Goal: Transaction & Acquisition: Purchase product/service

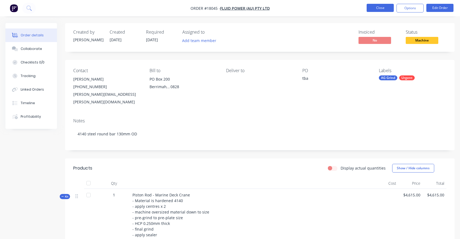
click at [386, 7] on button "Close" at bounding box center [380, 8] width 27 height 8
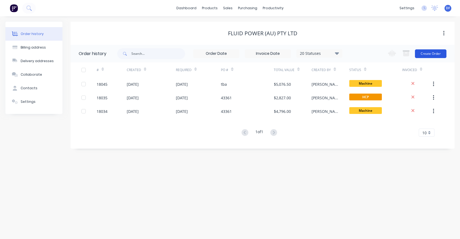
click at [439, 55] on button "Create Order" at bounding box center [431, 53] width 32 height 9
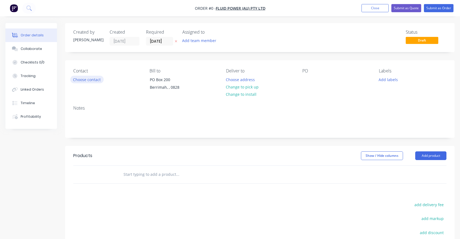
click at [89, 80] on button "Choose contact" at bounding box center [86, 79] width 33 height 7
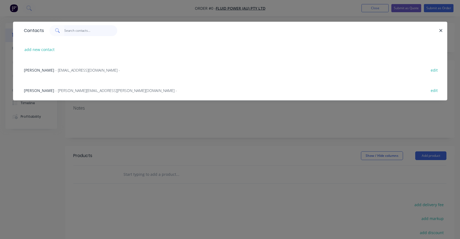
click at [75, 29] on input "text" at bounding box center [90, 30] width 53 height 11
click at [327, 10] on div "Contacts add new contact [PERSON_NAME] - [PERSON_NAME][EMAIL_ADDRESS][DOMAIN_NA…" at bounding box center [230, 119] width 460 height 239
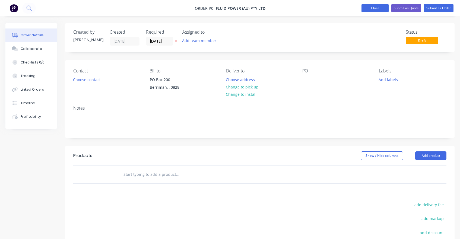
click at [368, 10] on button "Close" at bounding box center [375, 8] width 27 height 8
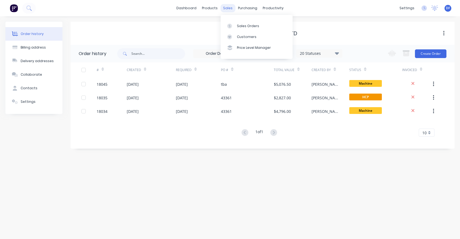
click at [229, 7] on div "sales" at bounding box center [228, 8] width 15 height 8
click at [241, 26] on div "Sales Orders" at bounding box center [248, 26] width 22 height 5
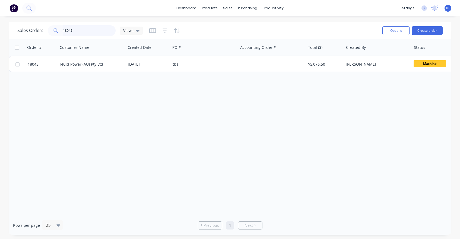
click at [77, 28] on input "18045" at bounding box center [89, 30] width 53 height 11
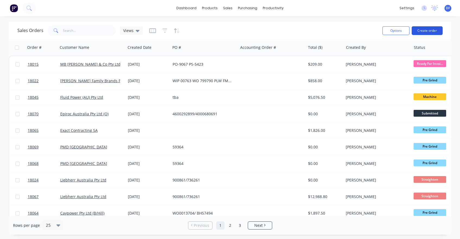
click at [435, 30] on button "Create order" at bounding box center [427, 30] width 31 height 9
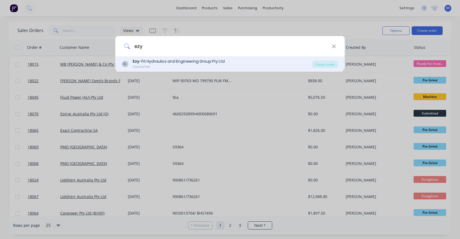
type input "ezy"
click at [162, 63] on div "Ezy -Fit Hydraulics and Engineering Group Pty Ltd" at bounding box center [179, 62] width 92 height 6
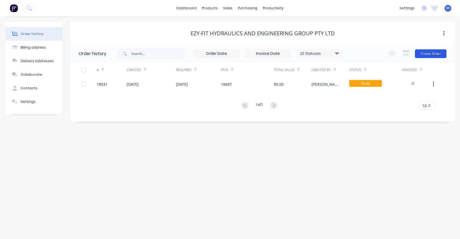
click at [430, 53] on button "Create Order" at bounding box center [431, 53] width 32 height 9
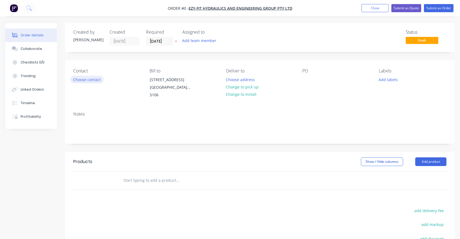
click at [83, 78] on button "Choose contact" at bounding box center [86, 79] width 33 height 7
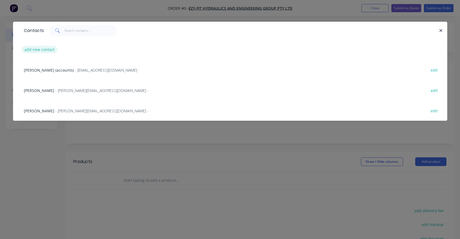
click at [40, 48] on button "add new contact" at bounding box center [40, 49] width 36 height 7
select select "AU"
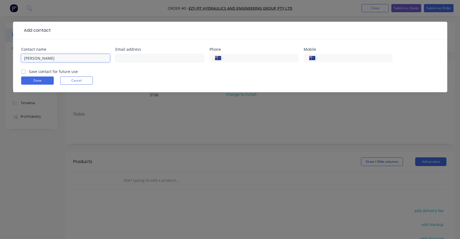
type input "[PERSON_NAME]"
type input "[PERSON_NAME][EMAIL_ADDRESS][DOMAIN_NAME]"
click at [335, 58] on input "tel" at bounding box center [354, 58] width 65 height 6
type input "0477 081 080"
click at [244, 57] on input "tel" at bounding box center [259, 58] width 65 height 6
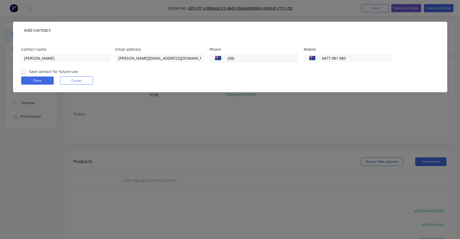
click at [256, 61] on input "(08)" at bounding box center [259, 58] width 65 height 6
type input "[PHONE_NUMBER]"
click at [37, 82] on button "Done" at bounding box center [37, 81] width 33 height 8
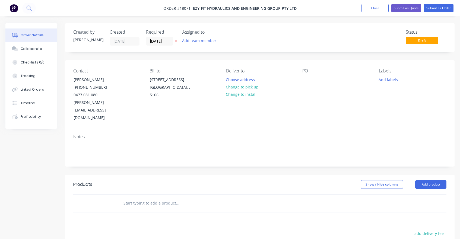
click at [162, 198] on input "text" at bounding box center [177, 203] width 109 height 11
click at [435, 180] on button "Add product" at bounding box center [431, 184] width 31 height 9
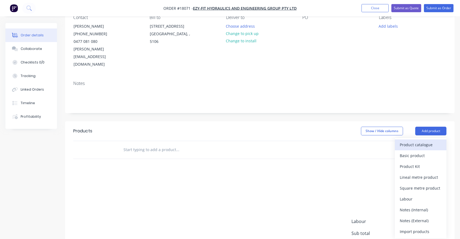
scroll to position [64, 0]
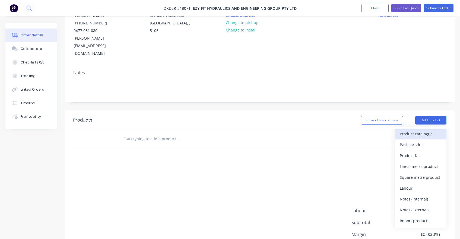
click at [413, 129] on button "Product catalogue" at bounding box center [421, 134] width 52 height 11
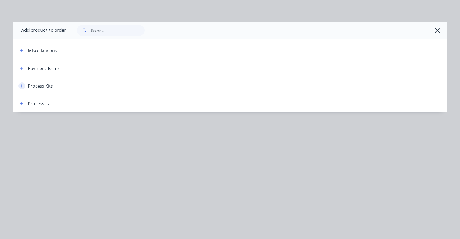
click at [22, 87] on icon "button" at bounding box center [21, 85] width 3 height 3
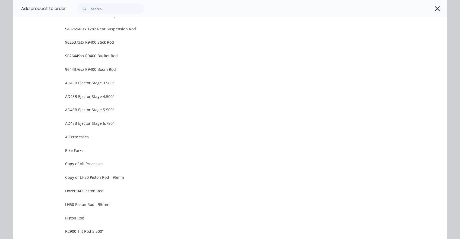
scroll to position [326, 0]
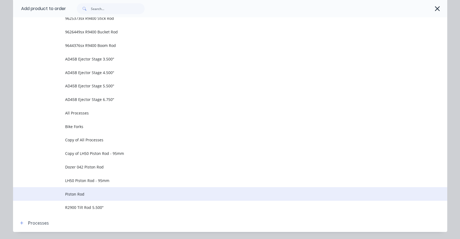
click at [78, 193] on span "Piston Rod" at bounding box center [218, 194] width 306 height 6
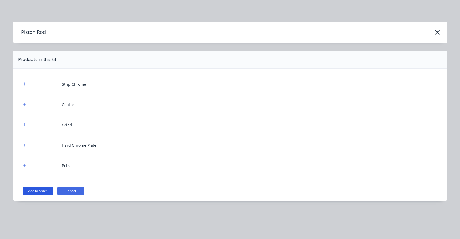
click at [35, 193] on button "Add to order" at bounding box center [38, 191] width 30 height 9
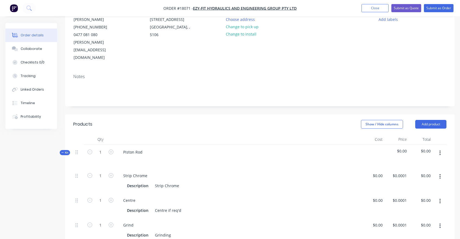
click at [440, 150] on icon "button" at bounding box center [440, 153] width 1 height 6
click at [409, 185] on div "Duplicate" at bounding box center [421, 189] width 42 height 8
type input "$0.0001"
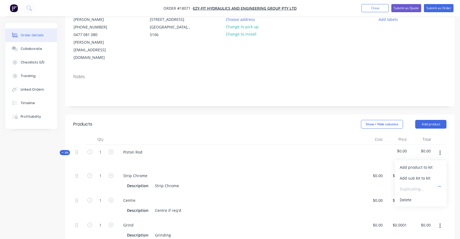
type input "$0.0001"
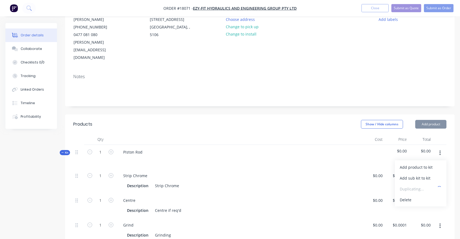
type input "$0.0001"
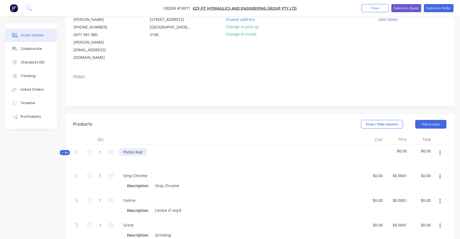
click at [128, 148] on div "Piston Rod" at bounding box center [133, 152] width 28 height 8
click at [144, 148] on div "Piston Rod" at bounding box center [133, 152] width 28 height 8
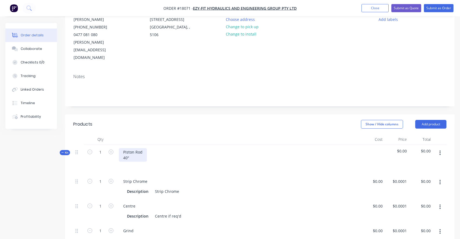
click at [124, 148] on div "Piston Rod 40"" at bounding box center [133, 155] width 28 height 14
click at [124, 148] on div "Piston Rod CL: 40"" at bounding box center [133, 155] width 28 height 14
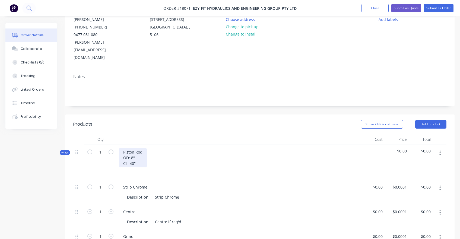
click at [137, 148] on div "Piston Rod OD: 8" CL: 40"" at bounding box center [133, 157] width 28 height 19
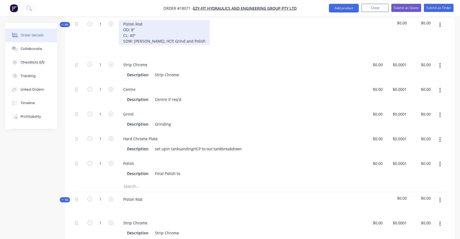
scroll to position [188, 0]
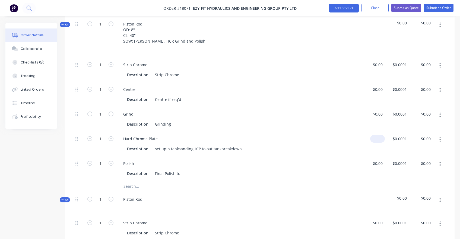
click at [373, 132] on div "$0.00" at bounding box center [373, 144] width 24 height 25
type input "$2,800.00"
click at [363, 138] on div "$2,800.00 $2,800.00" at bounding box center [373, 144] width 24 height 25
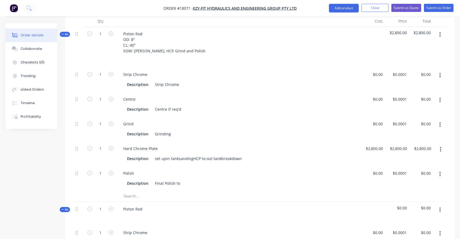
scroll to position [234, 0]
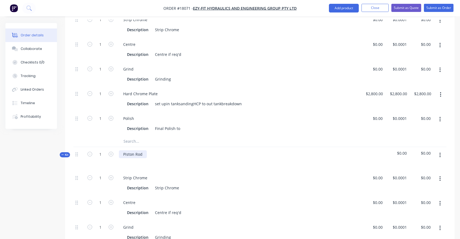
click at [128, 150] on div "Piston Rod" at bounding box center [133, 154] width 28 height 8
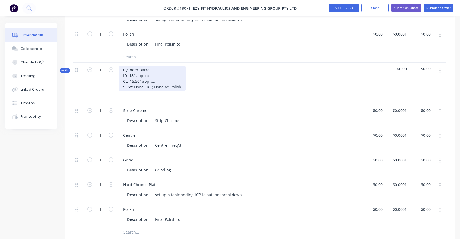
scroll to position [338, 0]
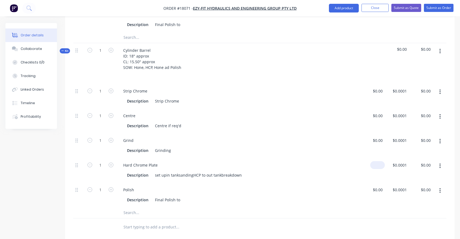
click at [378, 161] on div "$0.00" at bounding box center [377, 165] width 15 height 8
type input "$1,800.00"
click at [301, 183] on div "Polish Description Final Polish to" at bounding box center [239, 195] width 244 height 25
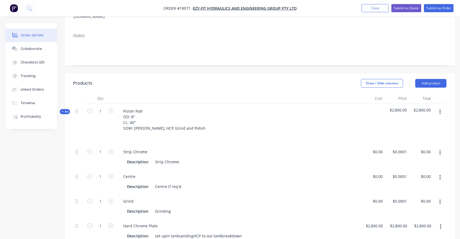
scroll to position [121, 0]
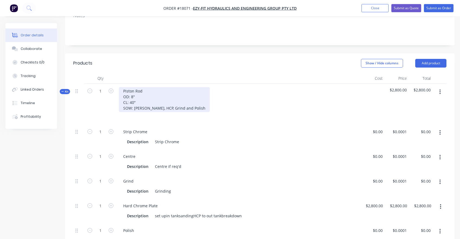
click at [153, 92] on div "Piston Rod OD: 8" CL: 40" SOW: [PERSON_NAME], HCP, Grind and Polish" at bounding box center [164, 99] width 91 height 25
drag, startPoint x: 147, startPoint y: 94, endPoint x: 177, endPoint y: 93, distance: 29.6
click at [177, 93] on div "Piston Rod OD: 8" CL: 40" SOW: [PERSON_NAME], HCP 0.003-0.004", Grind and Polish" at bounding box center [176, 99] width 115 height 25
copy div "HCP 0.003-0.004""
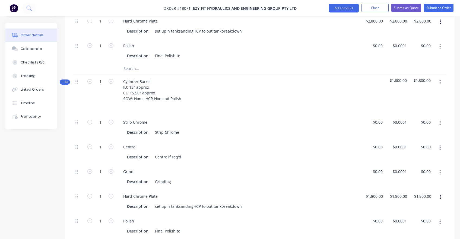
scroll to position [281, 0]
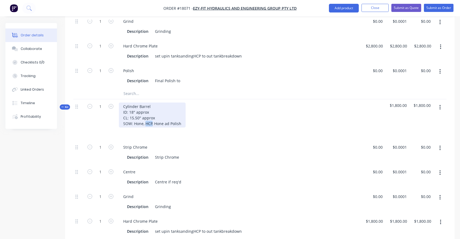
drag, startPoint x: 153, startPoint y: 108, endPoint x: 146, endPoint y: 108, distance: 7.1
click at [146, 108] on div "Cylinder Barrel ID: 18" approx CL: 15.50" approx SOW: Hone, HCP, Hone ad Polish" at bounding box center [152, 115] width 67 height 25
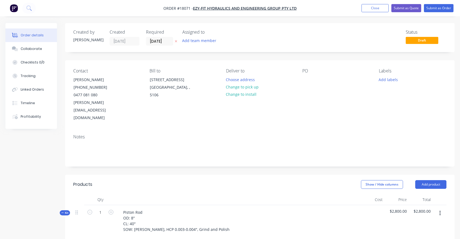
scroll to position [0, 0]
click at [402, 6] on button "Submit as Quote" at bounding box center [407, 8] width 30 height 8
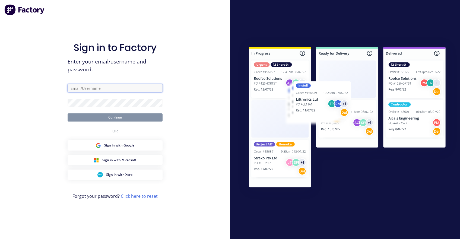
type input "[PERSON_NAME][EMAIL_ADDRESS][DOMAIN_NAME]"
click at [115, 117] on button "Continue" at bounding box center [115, 118] width 95 height 8
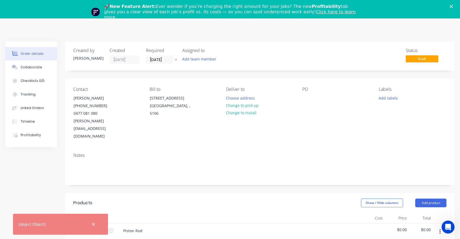
click at [452, 7] on polygon "Close" at bounding box center [451, 6] width 3 height 3
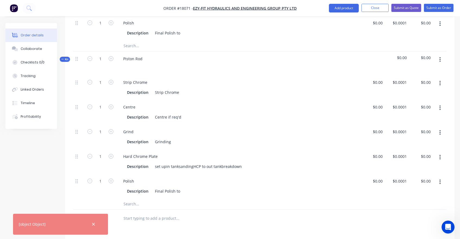
scroll to position [315, 0]
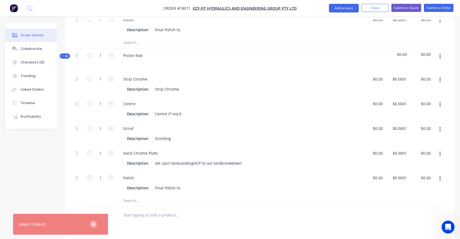
click at [93, 227] on icon "button" at bounding box center [94, 224] width 4 height 5
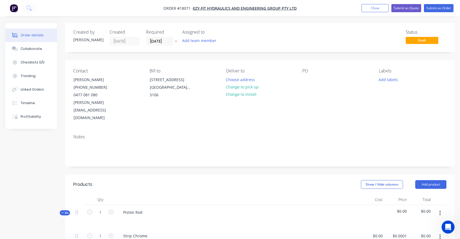
scroll to position [0, 0]
click at [378, 11] on button "Close" at bounding box center [375, 8] width 27 height 8
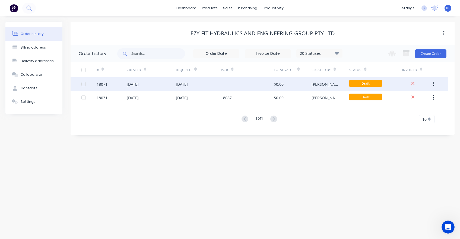
click at [185, 87] on div "[DATE]" at bounding box center [198, 84] width 45 height 14
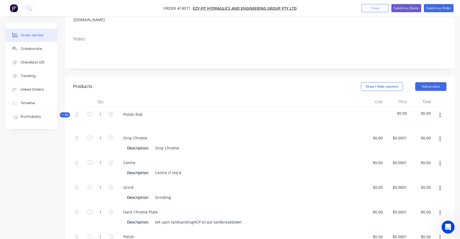
scroll to position [102, 0]
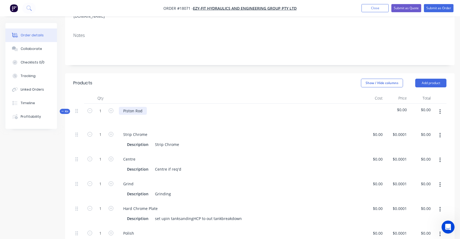
click at [143, 107] on div "Piston Rod" at bounding box center [133, 111] width 28 height 8
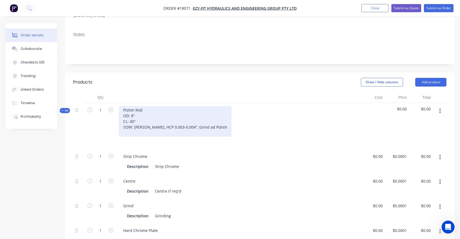
scroll to position [102, 0]
click at [191, 112] on div "Piston Rod OD: 8" CL: 40" SOW: [PERSON_NAME], HCP 0.003-0.004", Grind ad Polish" at bounding box center [175, 121] width 113 height 31
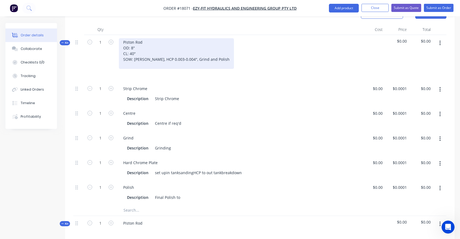
scroll to position [171, 0]
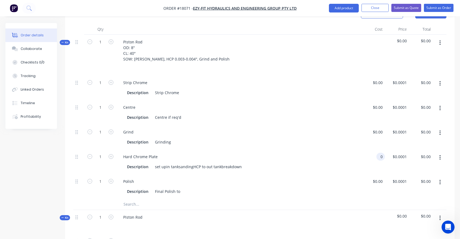
click at [375, 150] on div "0 0" at bounding box center [373, 162] width 24 height 25
type input "$2,800.00"
click at [336, 178] on div "Polish" at bounding box center [239, 182] width 240 height 8
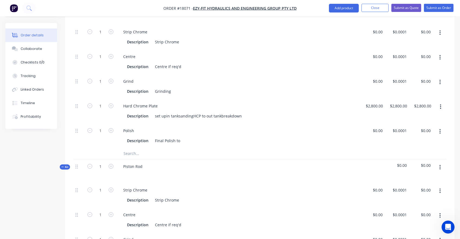
scroll to position [223, 0]
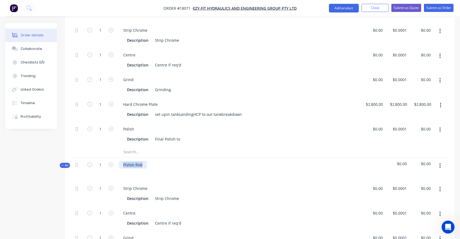
drag, startPoint x: 123, startPoint y: 151, endPoint x: 149, endPoint y: 151, distance: 25.5
click at [149, 158] on div "Piston Rod" at bounding box center [239, 170] width 244 height 24
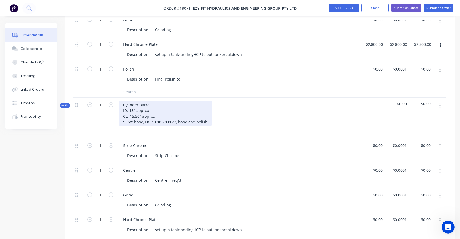
scroll to position [346, 0]
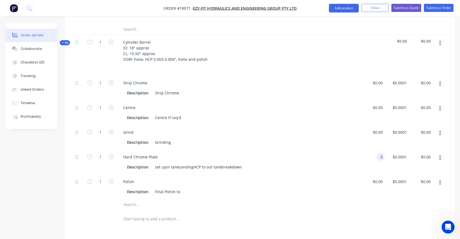
click at [377, 150] on div "0 0" at bounding box center [373, 162] width 24 height 25
type input "$1,800.00"
click at [316, 199] on div at bounding box center [259, 204] width 373 height 11
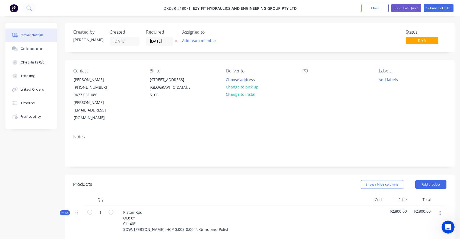
scroll to position [0, 0]
click at [403, 9] on button "Submit as Quote" at bounding box center [407, 8] width 30 height 8
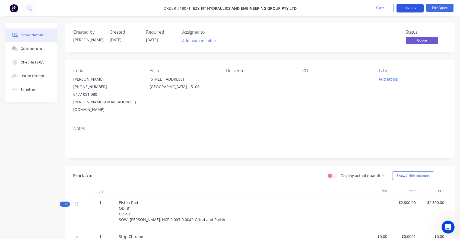
click at [404, 11] on button "Options" at bounding box center [410, 8] width 27 height 9
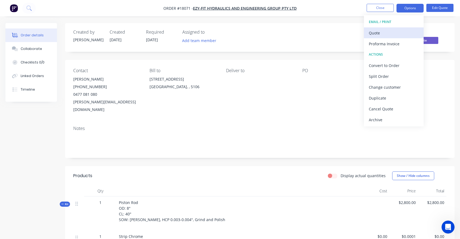
click at [384, 34] on div "Quote" at bounding box center [394, 33] width 50 height 8
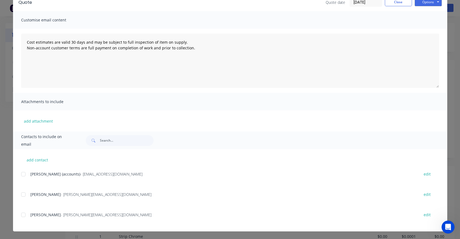
scroll to position [28, 0]
click at [38, 161] on button "add contact" at bounding box center [37, 160] width 33 height 8
select select "AU"
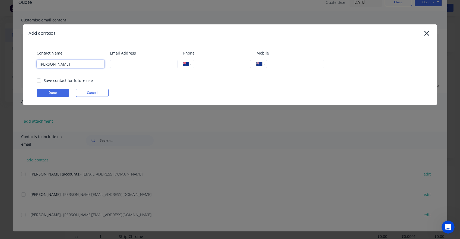
click at [79, 67] on input "[PERSON_NAME]" at bounding box center [71, 64] width 68 height 8
type input "[PERSON_NAME]"
click at [120, 64] on input at bounding box center [144, 64] width 68 height 8
type input "[PERSON_NAME][EMAIL_ADDRESS][DOMAIN_NAME]"
click at [277, 64] on input "tel" at bounding box center [295, 64] width 58 height 8
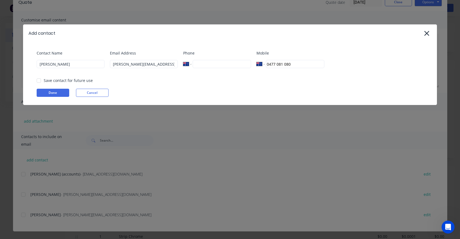
click at [40, 82] on div at bounding box center [38, 80] width 11 height 11
type input "0477 081 080"
click at [51, 92] on button "Done" at bounding box center [53, 93] width 33 height 8
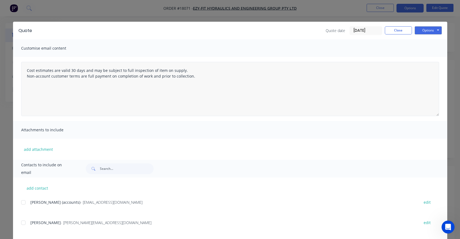
scroll to position [0, 0]
click at [430, 29] on button "Options" at bounding box center [428, 30] width 27 height 8
click at [426, 42] on button "Preview" at bounding box center [432, 40] width 35 height 9
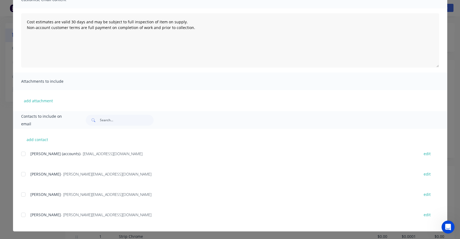
scroll to position [49, 0]
click at [22, 217] on div at bounding box center [23, 215] width 11 height 11
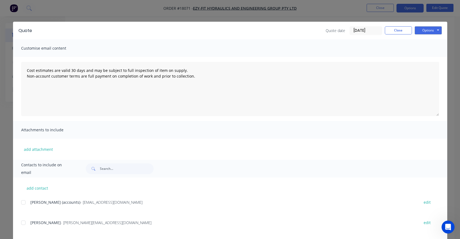
scroll to position [0, 0]
click at [433, 31] on button "Options" at bounding box center [428, 30] width 27 height 8
click at [427, 58] on button "Email" at bounding box center [432, 58] width 35 height 9
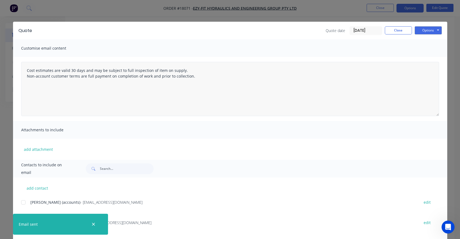
scroll to position [290, 0]
click at [402, 30] on button "Close" at bounding box center [398, 30] width 27 height 8
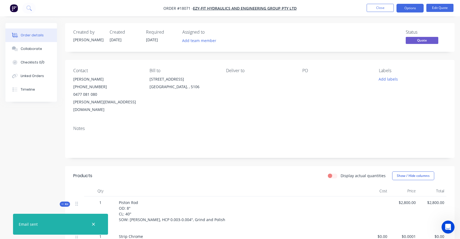
scroll to position [0, 0]
click at [376, 8] on button "Close" at bounding box center [380, 8] width 27 height 8
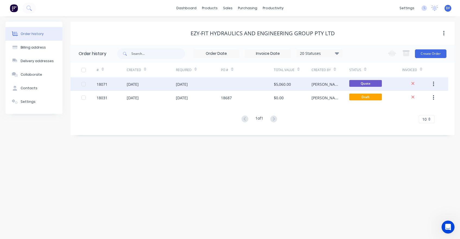
click at [185, 82] on div "[DATE]" at bounding box center [182, 84] width 12 height 6
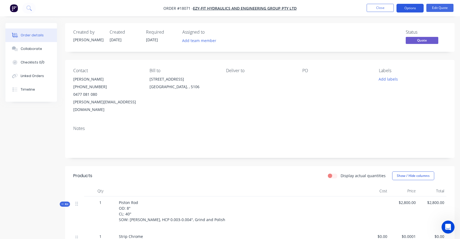
click at [414, 9] on button "Options" at bounding box center [410, 8] width 27 height 9
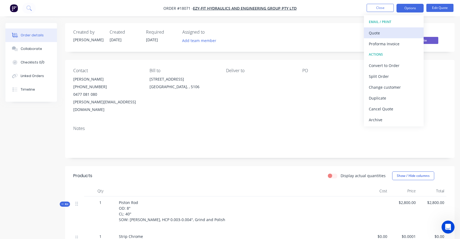
click at [394, 34] on div "Quote" at bounding box center [394, 33] width 50 height 8
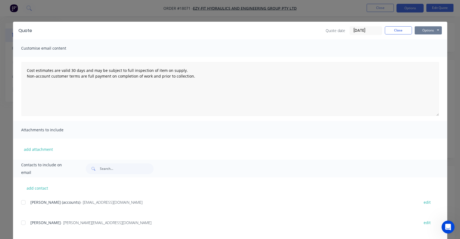
click at [432, 30] on button "Options" at bounding box center [428, 30] width 27 height 8
click at [430, 42] on button "Preview" at bounding box center [432, 40] width 35 height 9
click at [399, 27] on button "Close" at bounding box center [398, 30] width 27 height 8
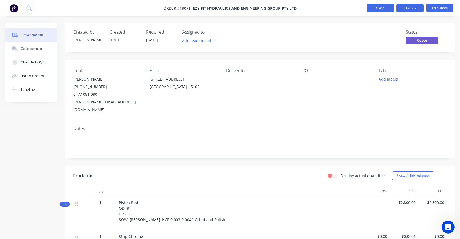
click at [381, 9] on button "Close" at bounding box center [380, 8] width 27 height 8
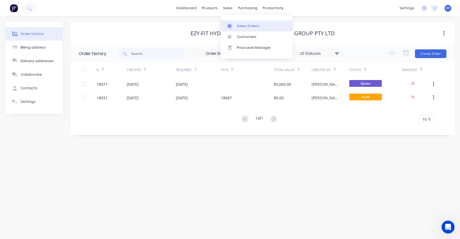
click at [243, 26] on div "Sales Orders" at bounding box center [248, 26] width 22 height 5
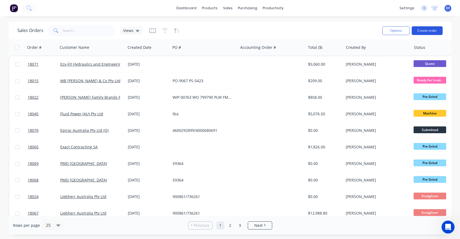
click at [423, 28] on button "Create order" at bounding box center [427, 30] width 31 height 9
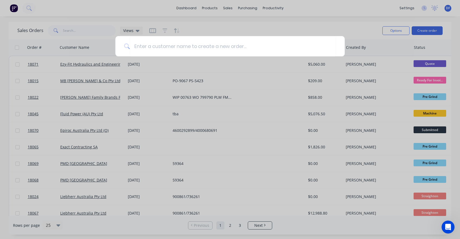
click at [111, 4] on div at bounding box center [230, 119] width 460 height 239
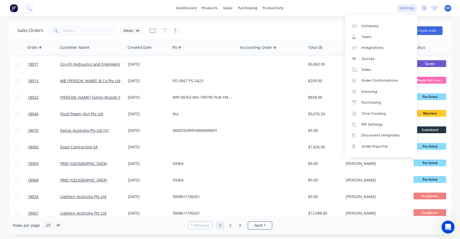
click at [414, 8] on div "settings" at bounding box center [407, 8] width 20 height 8
click at [366, 46] on div "Integrations" at bounding box center [373, 47] width 22 height 5
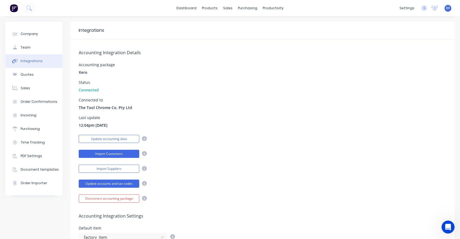
click at [109, 155] on button "Import Customers" at bounding box center [109, 154] width 61 height 8
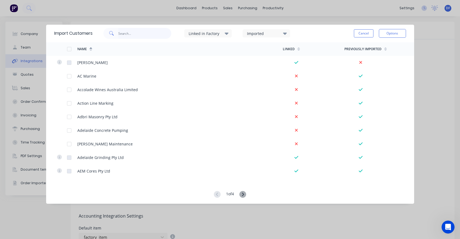
click at [136, 32] on input "text" at bounding box center [144, 33] width 53 height 11
type input "mid"
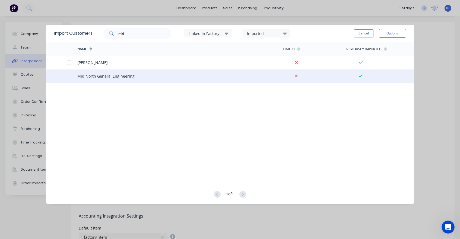
click at [71, 77] on div at bounding box center [69, 76] width 11 height 11
click at [394, 33] on button "Options" at bounding box center [392, 33] width 27 height 9
click at [380, 46] on div "Import selected customers" at bounding box center [381, 49] width 42 height 14
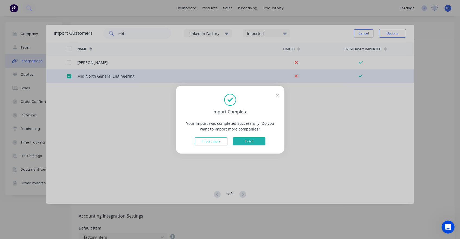
click at [247, 141] on button "Finish" at bounding box center [249, 141] width 33 height 8
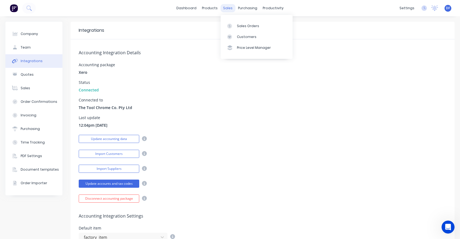
click at [222, 8] on div "sales" at bounding box center [228, 8] width 15 height 8
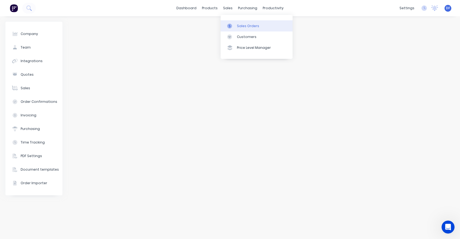
click at [247, 24] on div "Sales Orders" at bounding box center [248, 26] width 22 height 5
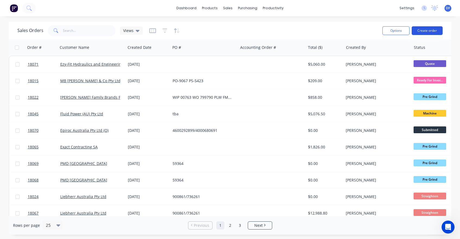
click at [422, 29] on button "Create order" at bounding box center [427, 30] width 31 height 9
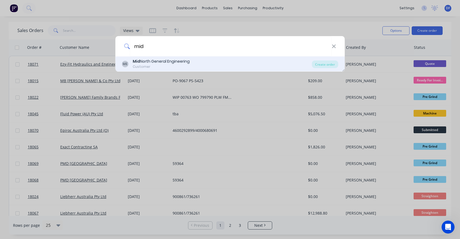
type input "mid"
click at [165, 61] on div "Mid North General Engineering" at bounding box center [161, 62] width 57 height 6
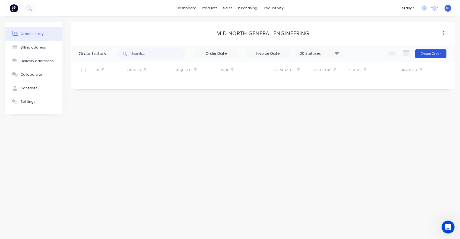
click at [430, 54] on button "Create Order" at bounding box center [431, 53] width 32 height 9
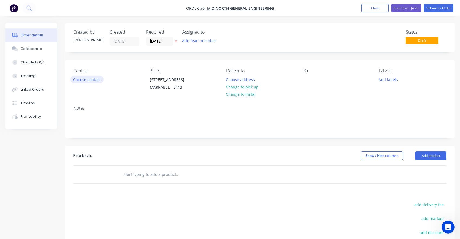
click at [80, 82] on button "Choose contact" at bounding box center [86, 79] width 33 height 7
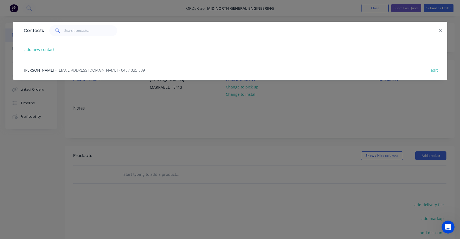
click at [36, 71] on span "[PERSON_NAME]" at bounding box center [39, 70] width 30 height 5
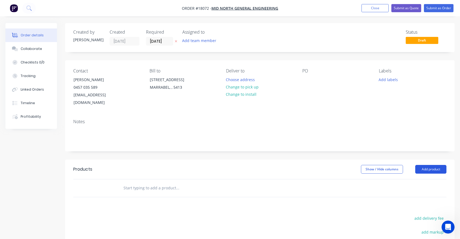
click at [428, 165] on button "Add product" at bounding box center [431, 169] width 31 height 9
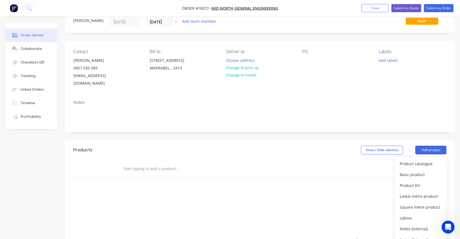
scroll to position [20, 0]
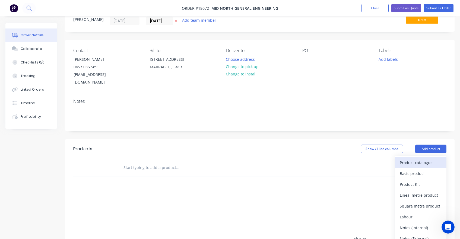
click at [406, 159] on div "Product catalogue" at bounding box center [421, 163] width 42 height 8
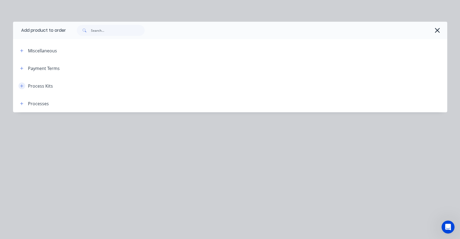
click at [21, 86] on icon "button" at bounding box center [21, 86] width 3 height 4
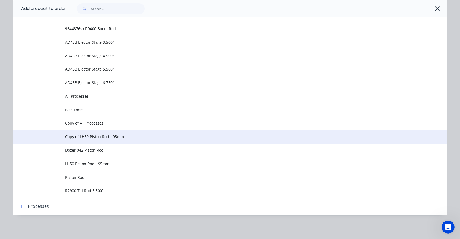
scroll to position [343, 0]
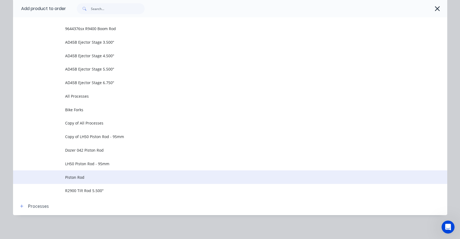
click at [84, 178] on span "Piston Rod" at bounding box center [218, 178] width 306 height 6
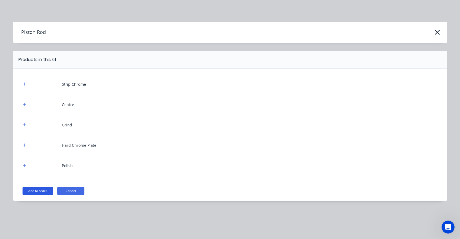
click at [43, 192] on button "Add to order" at bounding box center [38, 191] width 30 height 9
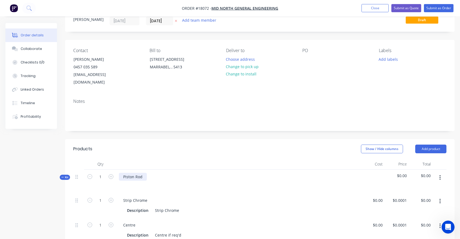
click at [127, 173] on div "Piston Rod" at bounding box center [133, 177] width 28 height 8
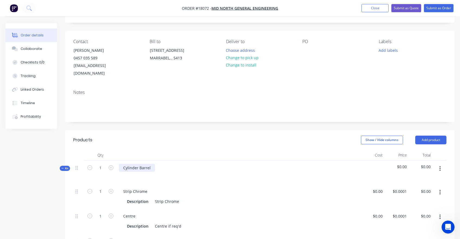
scroll to position [33, 0]
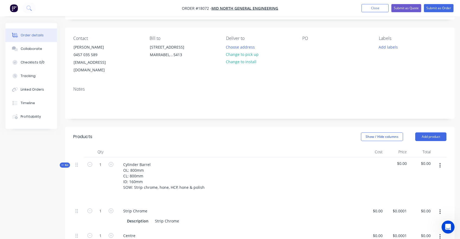
click at [221, 204] on div "Strip Chrome Description Strip Chrome" at bounding box center [239, 216] width 244 height 25
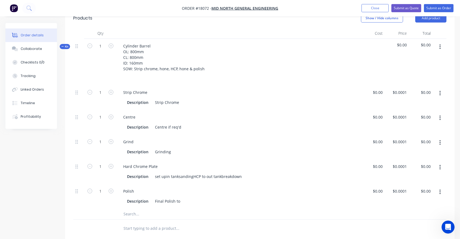
scroll to position [154, 0]
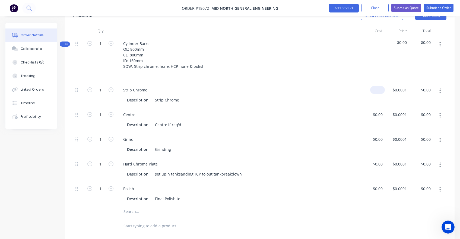
click at [375, 83] on div "$0.00" at bounding box center [373, 95] width 24 height 25
type input "$120.00"
click at [298, 228] on div "Products Show / Hide columns Add product Qty Cost Price Total Kit 1 Cylinder Ba…" at bounding box center [260, 186] width 390 height 360
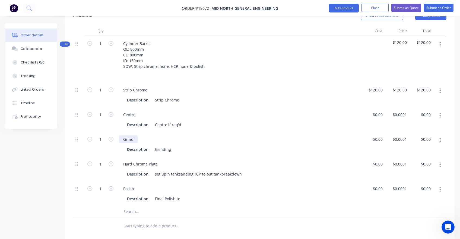
click at [129, 136] on div "Grind" at bounding box center [128, 140] width 19 height 8
click at [128, 136] on div "Grind" at bounding box center [128, 140] width 19 height 8
click at [122, 136] on div "Grind" at bounding box center [128, 140] width 19 height 8
click at [158, 146] on div "Grinding" at bounding box center [163, 150] width 20 height 8
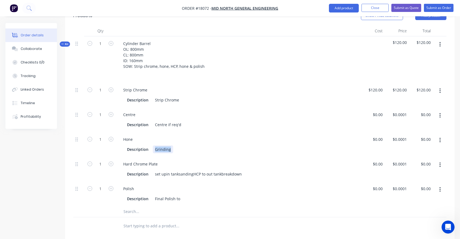
click at [158, 146] on div "Grinding" at bounding box center [163, 150] width 20 height 8
click at [154, 146] on div "Hone ID" at bounding box center [162, 150] width 19 height 8
click at [77, 137] on icon at bounding box center [77, 139] width 2 height 5
click at [77, 137] on span at bounding box center [77, 139] width 2 height 5
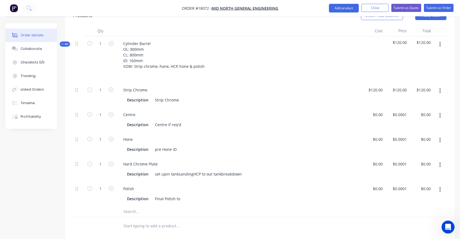
click at [440, 137] on icon "button" at bounding box center [440, 140] width 1 height 6
click at [404, 151] on div "Duplicate" at bounding box center [421, 155] width 42 height 8
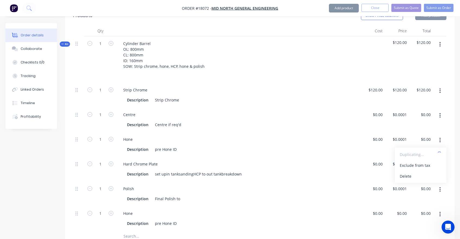
type input "$0.0001"
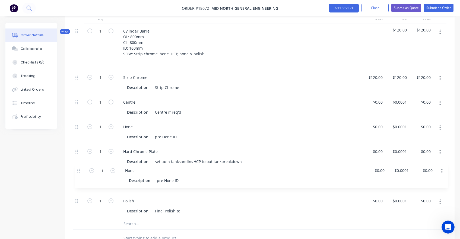
scroll to position [167, 0]
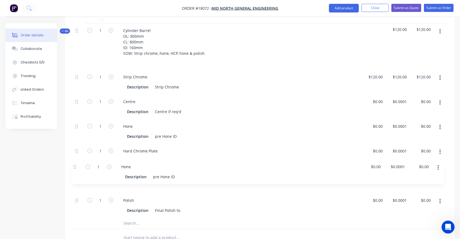
drag, startPoint x: 77, startPoint y: 205, endPoint x: 76, endPoint y: 163, distance: 41.6
click at [76, 163] on div "1 Strip Chrome Description Strip Chrome $120.00 $120.00 $120.00 $120.00 $120.00…" at bounding box center [259, 144] width 373 height 148
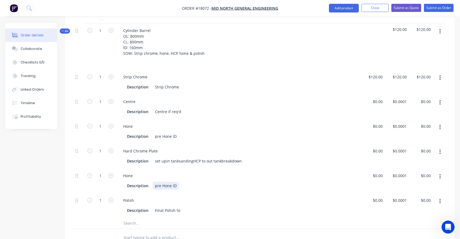
click at [158, 182] on div "pre Hone ID" at bounding box center [166, 186] width 26 height 8
click at [375, 119] on div at bounding box center [373, 131] width 24 height 25
type input "$600.00"
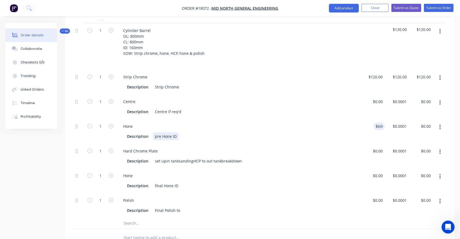
type input "$600.00"
click at [351, 134] on div "Hone Description pre Hone ID" at bounding box center [239, 131] width 244 height 25
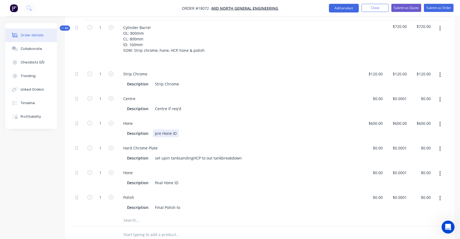
scroll to position [167, 0]
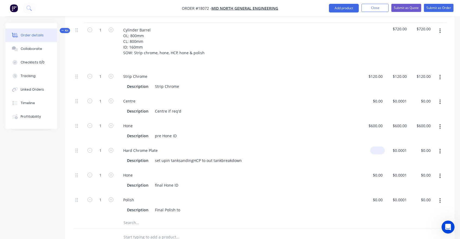
click at [381, 147] on input at bounding box center [379, 151] width 12 height 8
type input "$650.00"
click at [336, 157] on div "Description set upin tanksandingHCP to out tankbreakdown" at bounding box center [238, 161] width 226 height 8
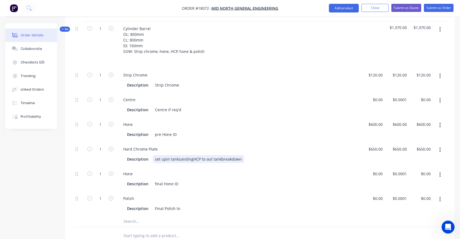
scroll to position [170, 0]
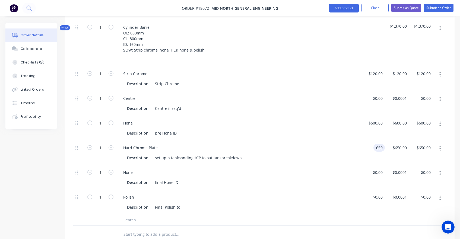
click at [375, 144] on div "650 650" at bounding box center [379, 148] width 11 height 8
type input "$750.00"
click at [332, 169] on div "Hone" at bounding box center [239, 173] width 240 height 8
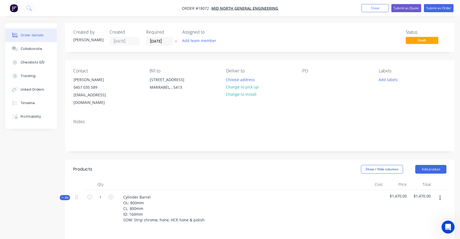
scroll to position [0, 0]
click at [406, 9] on button "Submit as Quote" at bounding box center [407, 8] width 30 height 8
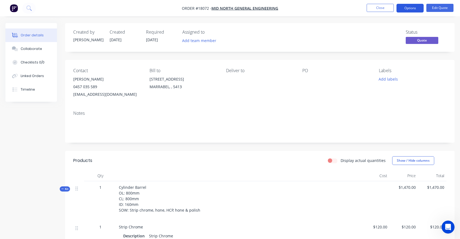
click at [407, 8] on button "Options" at bounding box center [410, 8] width 27 height 9
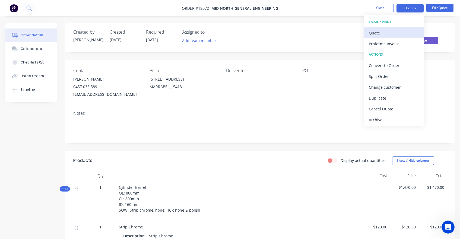
click at [389, 36] on div "Quote" at bounding box center [394, 33] width 50 height 8
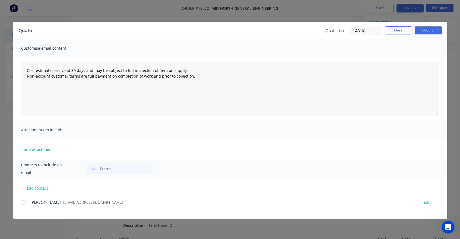
scroll to position [106, 0]
click at [428, 34] on button "Options" at bounding box center [428, 30] width 27 height 8
click at [427, 41] on button "Preview" at bounding box center [432, 40] width 35 height 9
click at [24, 203] on div at bounding box center [23, 202] width 11 height 11
click at [430, 30] on button "Options" at bounding box center [428, 30] width 27 height 8
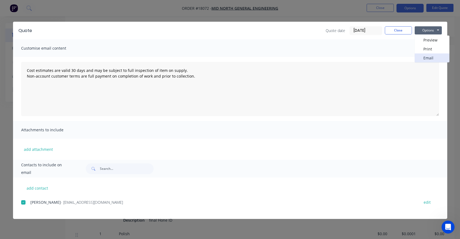
click at [426, 57] on button "Email" at bounding box center [432, 58] width 35 height 9
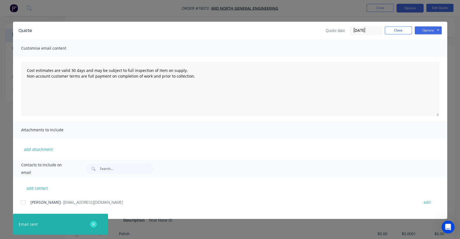
click at [91, 224] on button "button" at bounding box center [93, 224] width 7 height 7
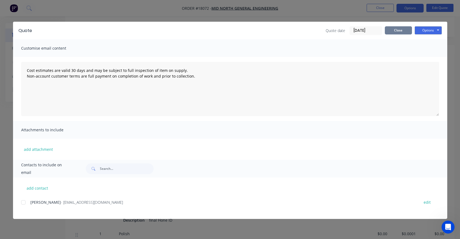
click at [401, 31] on button "Close" at bounding box center [398, 30] width 27 height 8
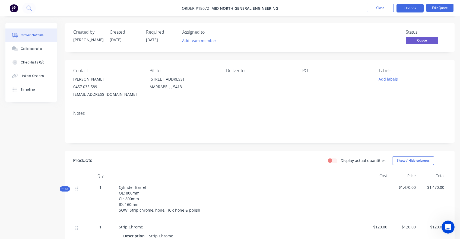
scroll to position [0, 0]
click at [378, 8] on button "Close" at bounding box center [380, 8] width 27 height 8
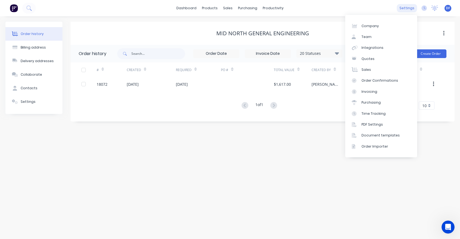
click at [410, 8] on div "settings" at bounding box center [407, 8] width 20 height 8
click at [369, 48] on div "Integrations" at bounding box center [373, 47] width 22 height 5
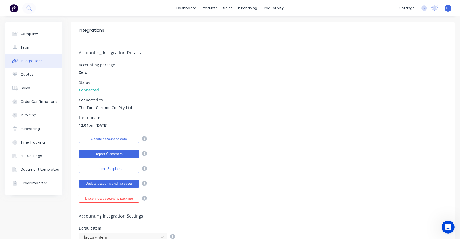
click at [110, 155] on button "Import Customers" at bounding box center [109, 154] width 61 height 8
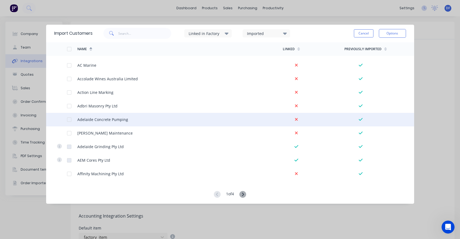
scroll to position [13, 0]
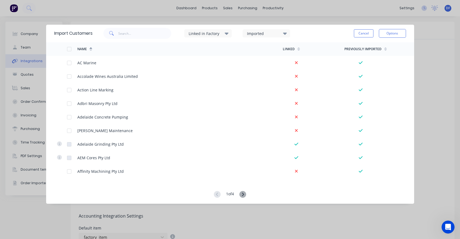
click at [243, 195] on icon at bounding box center [243, 194] width 7 height 7
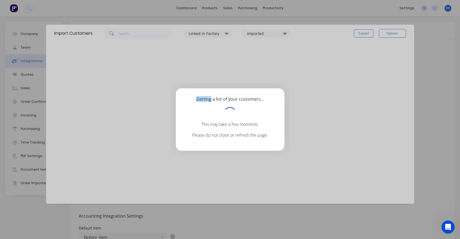
click at [243, 195] on div "Getting a list of your customers... This may take a few moments. Please do not …" at bounding box center [230, 119] width 460 height 239
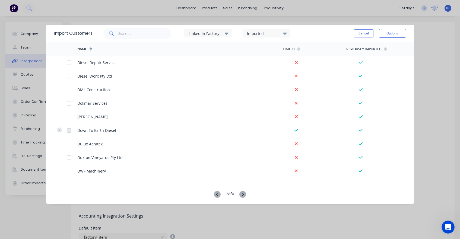
click at [243, 195] on icon at bounding box center [243, 194] width 7 height 7
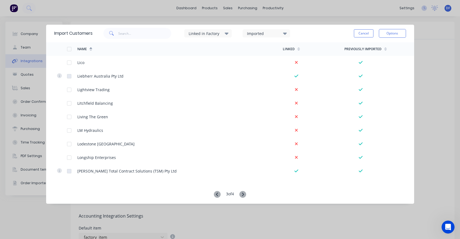
click at [243, 195] on icon at bounding box center [243, 194] width 7 height 7
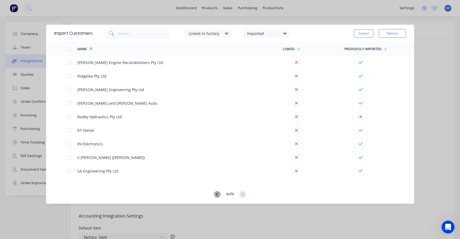
click at [243, 195] on icon at bounding box center [243, 194] width 7 height 7
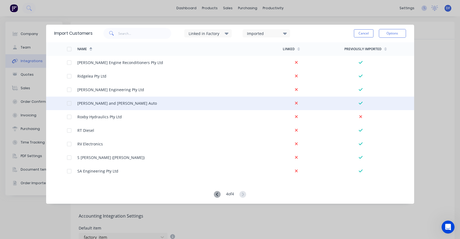
scroll to position [0, 0]
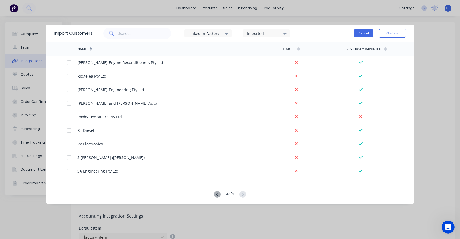
click at [363, 31] on button "Cancel" at bounding box center [364, 33] width 20 height 8
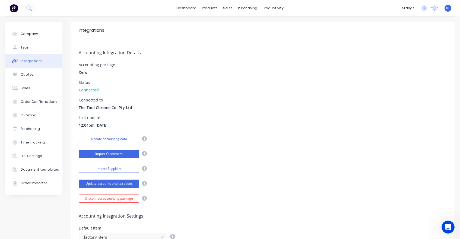
click at [103, 155] on button "Import Customers" at bounding box center [109, 154] width 61 height 8
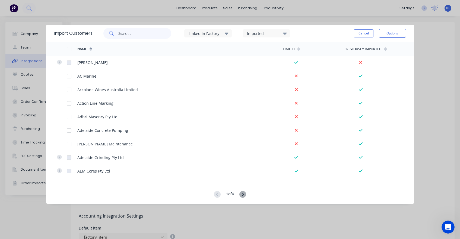
click at [129, 32] on input "text" at bounding box center [144, 33] width 53 height 11
type input "[PERSON_NAME]"
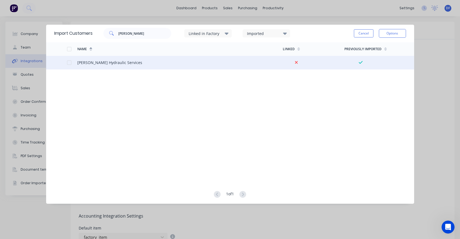
click at [70, 63] on div at bounding box center [69, 62] width 11 height 11
click at [392, 35] on button "Options" at bounding box center [392, 33] width 27 height 9
click at [377, 52] on div "Import selected customers" at bounding box center [381, 49] width 42 height 14
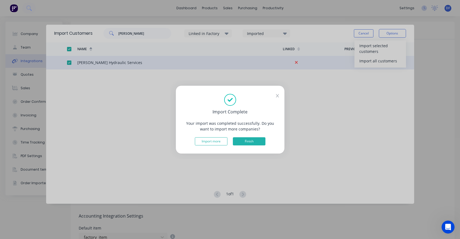
click at [250, 141] on button "Finish" at bounding box center [249, 141] width 33 height 8
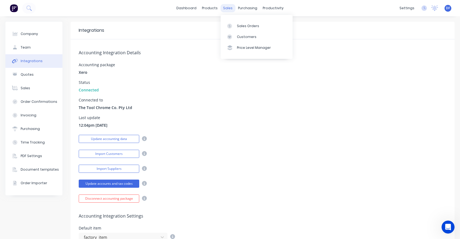
click at [227, 8] on div "sales" at bounding box center [228, 8] width 15 height 8
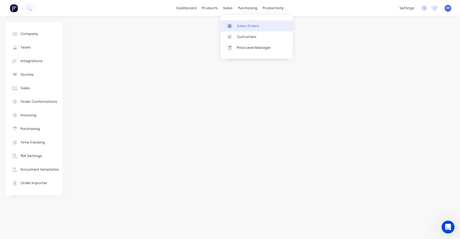
click at [238, 27] on div "Sales Orders" at bounding box center [248, 26] width 22 height 5
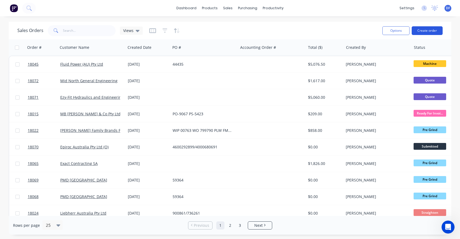
click at [427, 32] on button "Create order" at bounding box center [427, 30] width 31 height 9
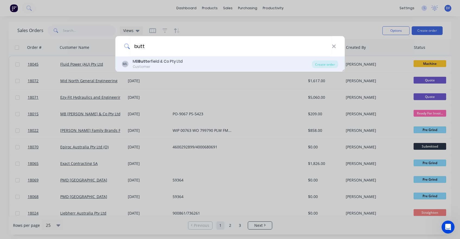
type input "butt"
click at [151, 62] on div "MB Butt erfield & Co Pty Ltd" at bounding box center [158, 62] width 50 height 6
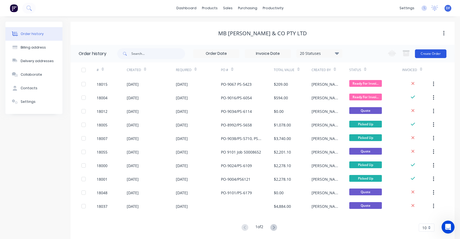
click at [431, 51] on button "Create Order" at bounding box center [431, 53] width 32 height 9
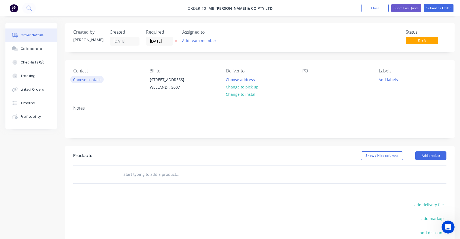
click at [82, 82] on button "Choose contact" at bounding box center [86, 79] width 33 height 7
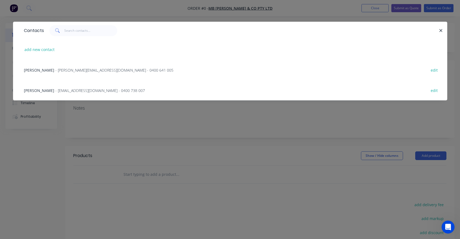
click at [40, 71] on span "[PERSON_NAME]" at bounding box center [39, 70] width 30 height 5
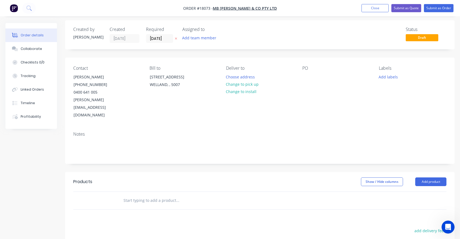
scroll to position [5, 0]
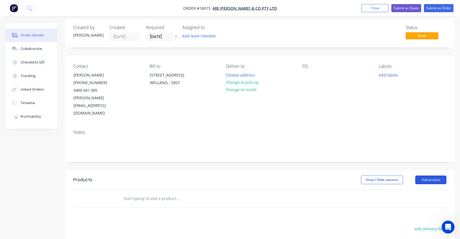
click at [431, 176] on button "Add product" at bounding box center [431, 180] width 31 height 9
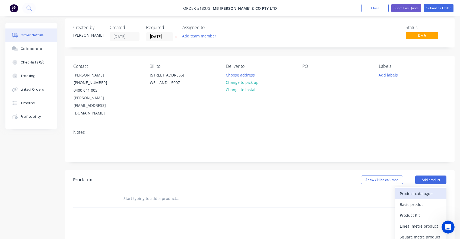
click at [412, 190] on div "Product catalogue" at bounding box center [421, 194] width 42 height 8
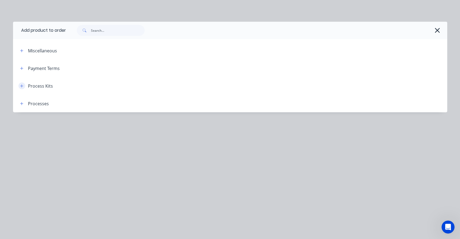
click at [22, 86] on icon "button" at bounding box center [21, 85] width 3 height 3
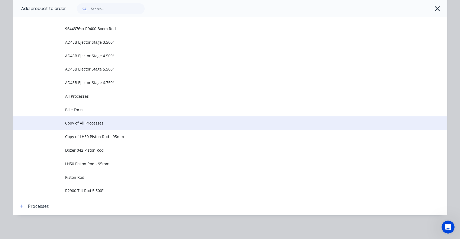
scroll to position [343, 0]
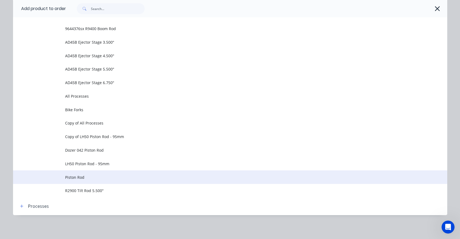
click at [81, 175] on span "Piston Rod" at bounding box center [218, 178] width 306 height 6
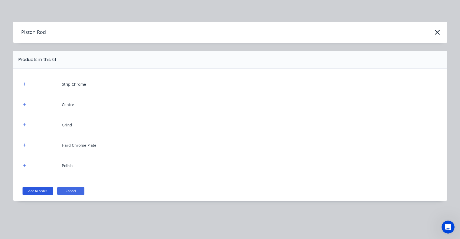
click at [40, 193] on button "Add to order" at bounding box center [38, 191] width 30 height 9
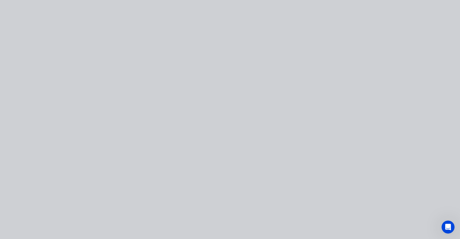
type input "$0.0001"
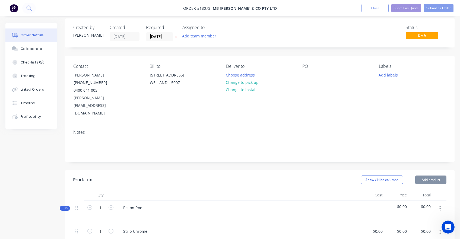
type input "$0.0001"
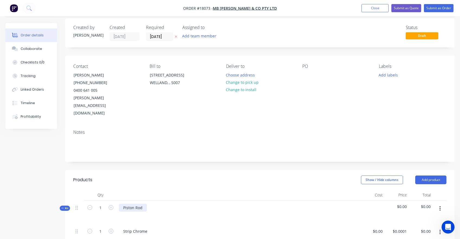
click at [128, 204] on div "Piston Rod" at bounding box center [133, 208] width 28 height 8
click at [143, 204] on div "Press Rod" at bounding box center [132, 208] width 27 height 8
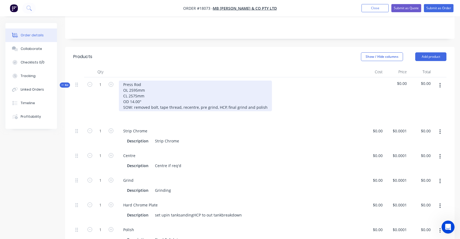
scroll to position [132, 0]
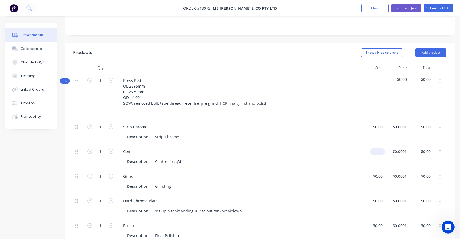
click at [378, 148] on div "$0.00" at bounding box center [377, 152] width 15 height 8
type input "$350.00"
type input "350"
type input "$350.00"
type input "3"
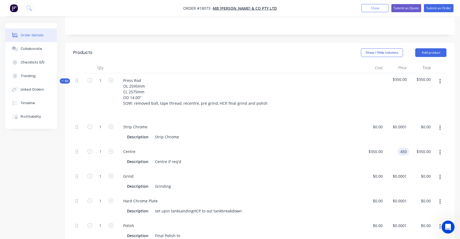
type input "$450.00"
click at [308, 169] on div "Grind Description Grinding" at bounding box center [239, 181] width 244 height 25
click at [441, 150] on icon "button" at bounding box center [440, 153] width 1 height 6
click at [415, 163] on div "Duplicate" at bounding box center [421, 167] width 42 height 8
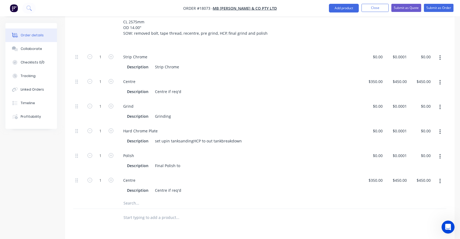
scroll to position [216, 0]
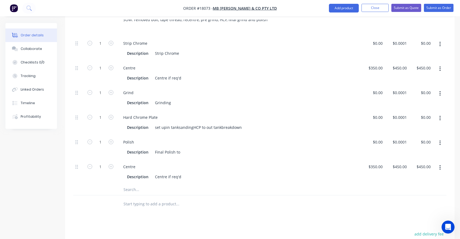
drag, startPoint x: 74, startPoint y: 152, endPoint x: 70, endPoint y: 160, distance: 9.6
click at [70, 160] on div "Qty Cost Price Total Kit 1 Press Rod OL 2595mm CL 2575mm OD 14.00" SOW: removed…" at bounding box center [260, 96] width 390 height 234
click at [74, 184] on div at bounding box center [78, 189] width 11 height 11
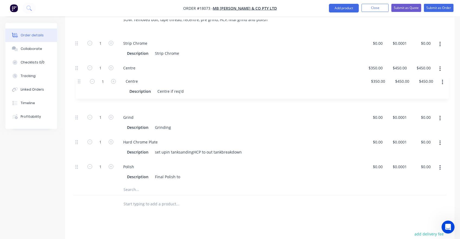
drag, startPoint x: 77, startPoint y: 153, endPoint x: 80, endPoint y: 77, distance: 75.5
click at [80, 77] on div "1 Strip Chrome Description Strip Chrome $0.00 $0.00 $0.0001 $0.0001 $0.00 $0.00…" at bounding box center [259, 110] width 373 height 148
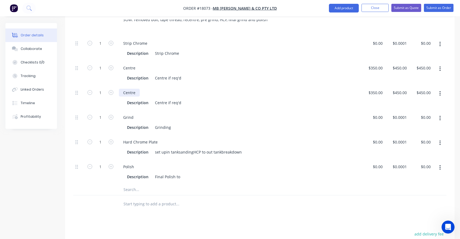
click at [130, 89] on div "Centre" at bounding box center [129, 93] width 21 height 8
click at [160, 99] on div "Centre if req'd" at bounding box center [168, 103] width 31 height 8
click at [350, 118] on div "Grind Description Grinding" at bounding box center [239, 122] width 244 height 25
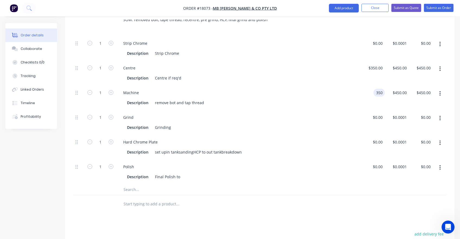
click at [376, 89] on input "350" at bounding box center [380, 93] width 9 height 8
type input "$500.00"
type input "642.8571"
type input "$642.86"
click at [397, 89] on input "642.8573" at bounding box center [399, 93] width 19 height 8
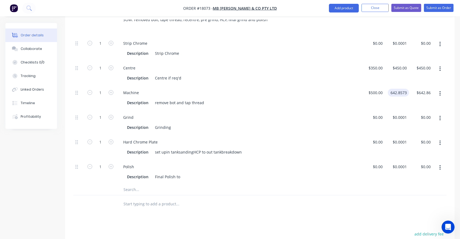
click at [397, 89] on input "642.8573" at bounding box center [399, 93] width 19 height 8
type input "$650.00"
click at [360, 115] on div "Grind Description Grinding" at bounding box center [239, 122] width 244 height 25
click at [373, 86] on div "500 $500.00" at bounding box center [373, 98] width 24 height 25
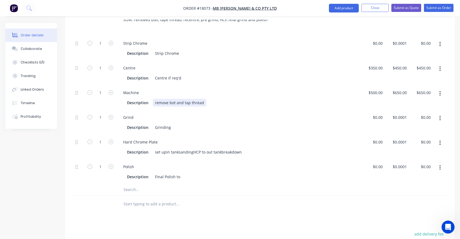
click at [176, 99] on div "remove bot and tap thread" at bounding box center [180, 103] width 54 height 8
click at [370, 86] on div "500 $500.00" at bounding box center [373, 98] width 24 height 25
type input "$850.00"
type input "$1,105.00"
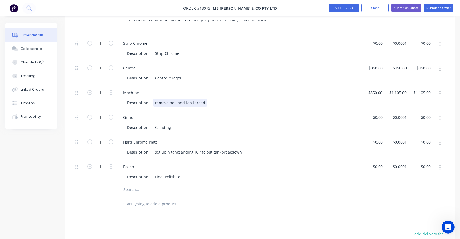
click at [356, 93] on div "Machine Description remove bolt and tap thread" at bounding box center [239, 98] width 244 height 25
click at [401, 89] on input "1105" at bounding box center [403, 93] width 11 height 8
type input "$1,100.00"
click at [260, 138] on div "Hard Chrome Plate" at bounding box center [239, 142] width 240 height 8
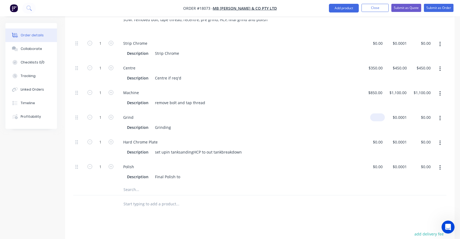
click at [378, 114] on div "$0.00" at bounding box center [377, 118] width 15 height 8
type input "$3,565.00"
type input "3565"
type input "$3,565.00"
click at [397, 114] on div "3565 $0.0001" at bounding box center [399, 118] width 19 height 8
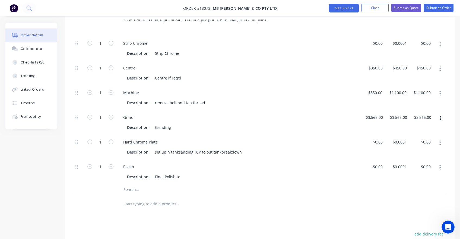
click at [358, 138] on div "Hard Chrome Plate" at bounding box center [239, 142] width 240 height 8
click at [394, 110] on div "3565 $3,565.00" at bounding box center [397, 122] width 24 height 25
type input "$0.001"
type input "$0.00"
click at [357, 122] on div "Description Grinding" at bounding box center [239, 126] width 240 height 9
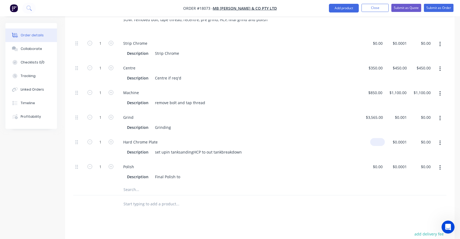
click at [379, 138] on input at bounding box center [379, 142] width 12 height 8
type input "$11,141.00"
click at [357, 141] on div "Hard Chrome Plate Description set upin tanksandingHCP to out tankbreakdown" at bounding box center [239, 147] width 244 height 25
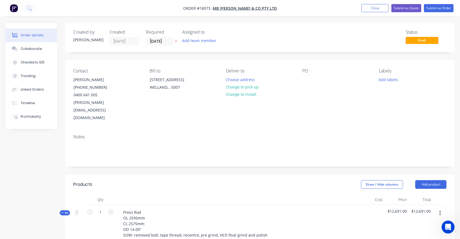
scroll to position [0, 0]
click at [410, 7] on button "Submit as Quote" at bounding box center [407, 8] width 30 height 8
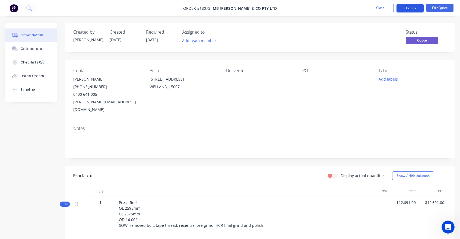
click at [416, 8] on button "Options" at bounding box center [410, 8] width 27 height 9
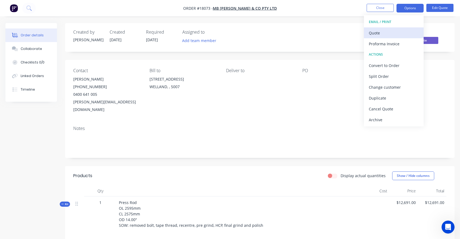
click at [396, 33] on div "Quote" at bounding box center [394, 33] width 50 height 8
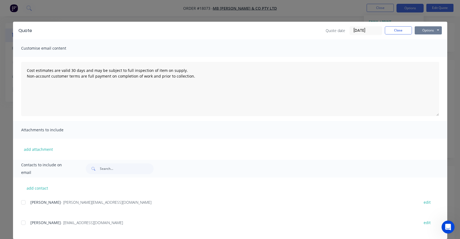
click at [423, 29] on button "Options" at bounding box center [428, 30] width 27 height 8
click at [423, 39] on button "Preview" at bounding box center [432, 40] width 35 height 9
click at [22, 204] on div at bounding box center [23, 202] width 11 height 11
click at [427, 32] on button "Options" at bounding box center [428, 30] width 27 height 8
click at [427, 58] on button "Email" at bounding box center [432, 58] width 35 height 9
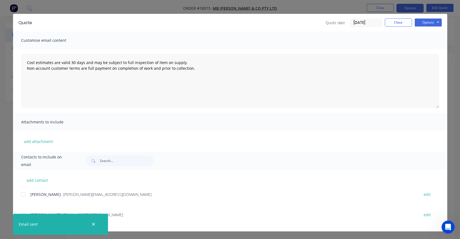
scroll to position [119, 0]
click at [94, 225] on icon "button" at bounding box center [94, 224] width 4 height 5
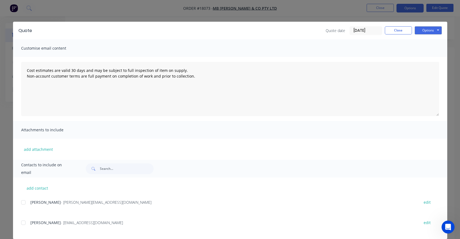
scroll to position [0, 0]
click at [401, 29] on button "Close" at bounding box center [398, 30] width 27 height 8
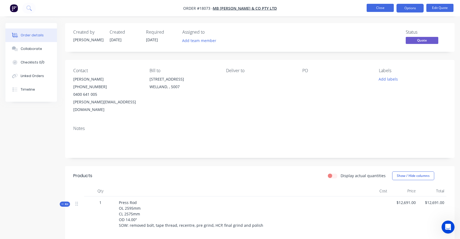
click at [384, 6] on button "Close" at bounding box center [380, 8] width 27 height 8
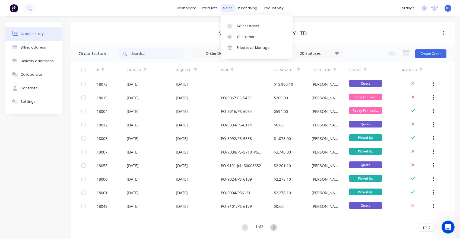
click at [232, 5] on div "sales" at bounding box center [228, 8] width 15 height 8
click at [234, 25] on div at bounding box center [231, 26] width 8 height 5
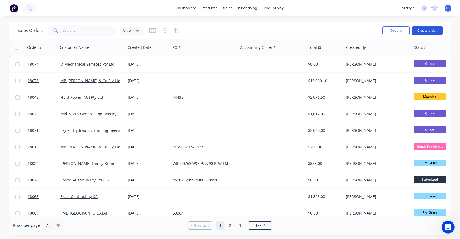
click at [432, 30] on button "Create order" at bounding box center [427, 30] width 31 height 9
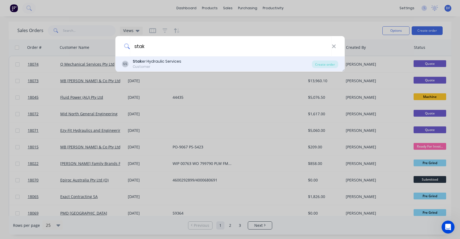
type input "stak"
click at [136, 65] on div "Customer" at bounding box center [157, 66] width 49 height 5
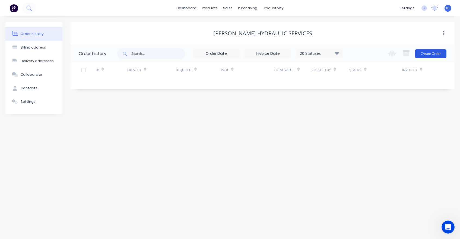
click at [426, 56] on button "Create Order" at bounding box center [431, 53] width 32 height 9
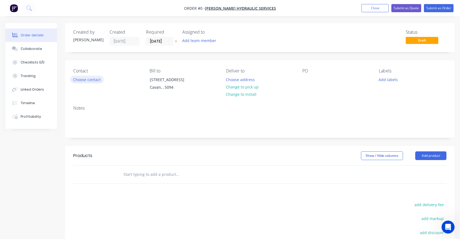
click at [98, 77] on button "Choose contact" at bounding box center [86, 79] width 33 height 7
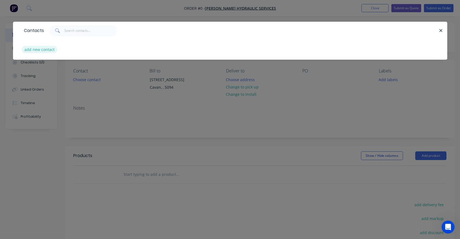
click at [39, 50] on button "add new contact" at bounding box center [40, 49] width 36 height 7
select select "AU"
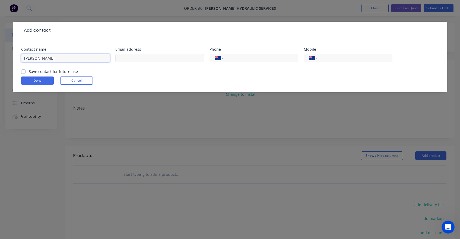
type input "[PERSON_NAME]"
type input "[EMAIL_ADDRESS][PERSON_NAME][DOMAIN_NAME]"
click at [332, 58] on input "tel" at bounding box center [354, 58] width 65 height 6
type input "[PHONE_NUMBER]"
click at [26, 73] on div "Save contact for future use" at bounding box center [49, 72] width 57 height 6
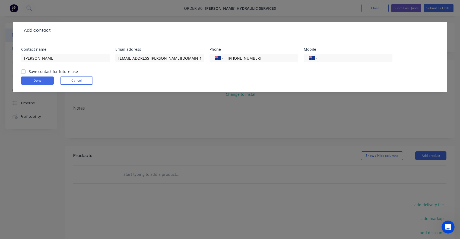
click at [29, 70] on label "Save contact for future use" at bounding box center [53, 72] width 49 height 6
click at [24, 70] on input "Save contact for future use" at bounding box center [23, 71] width 4 height 5
checkbox input "true"
click at [42, 85] on form "Contact name [PERSON_NAME] Email address [EMAIL_ADDRESS][PERSON_NAME][DOMAIN_NA…" at bounding box center [230, 70] width 418 height 45
click at [41, 82] on button "Done" at bounding box center [37, 81] width 33 height 8
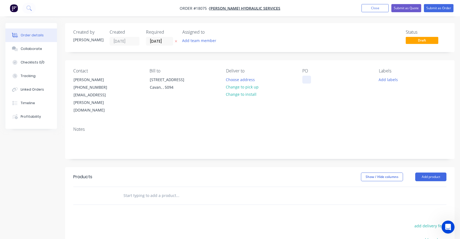
click at [309, 78] on div at bounding box center [307, 80] width 9 height 8
drag, startPoint x: 309, startPoint y: 78, endPoint x: 318, endPoint y: 94, distance: 18.7
click at [318, 94] on div "PO to be provide" at bounding box center [337, 91] width 68 height 46
click at [330, 79] on div "to be provide" at bounding box center [319, 80] width 33 height 8
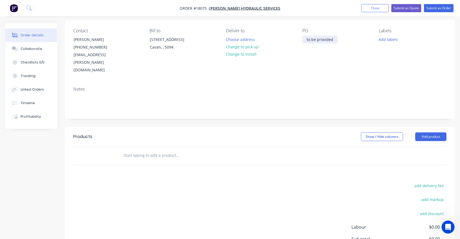
scroll to position [51, 0]
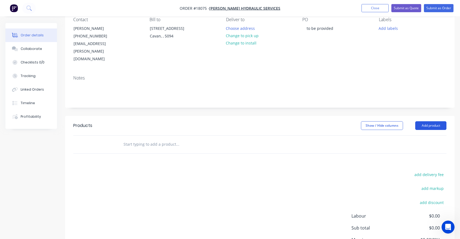
click at [425, 121] on button "Add product" at bounding box center [431, 125] width 31 height 9
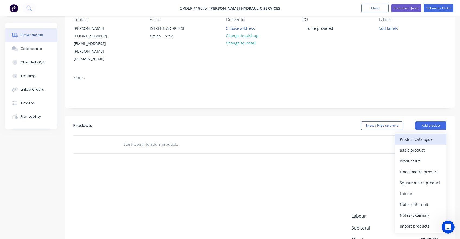
click at [415, 136] on div "Product catalogue" at bounding box center [421, 140] width 42 height 8
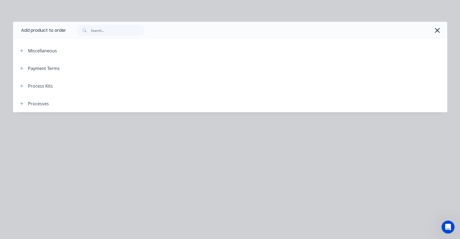
click at [27, 84] on div "Process Kits" at bounding box center [34, 86] width 37 height 7
click at [21, 85] on icon "button" at bounding box center [21, 86] width 3 height 4
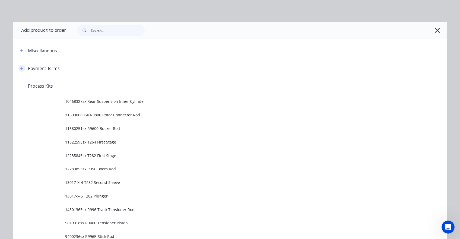
click at [23, 70] on icon "button" at bounding box center [21, 69] width 3 height 4
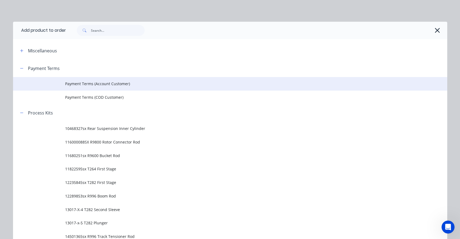
click at [69, 84] on span "Payment Terms (Account Customer)" at bounding box center [218, 84] width 306 height 6
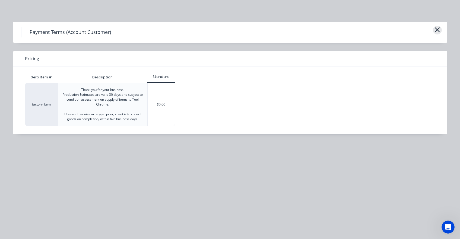
click at [439, 30] on icon "button" at bounding box center [438, 30] width 6 height 8
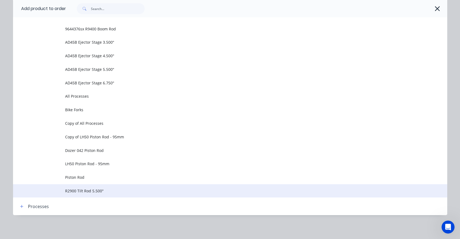
scroll to position [370, 0]
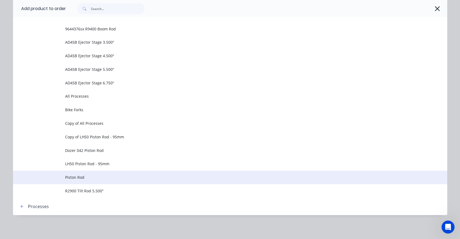
click at [77, 183] on td "Piston Rod" at bounding box center [256, 178] width 382 height 14
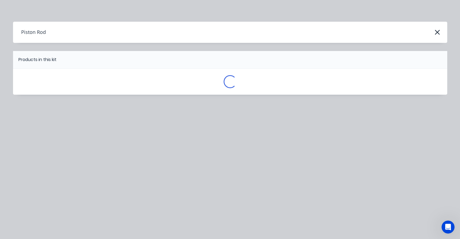
scroll to position [0, 0]
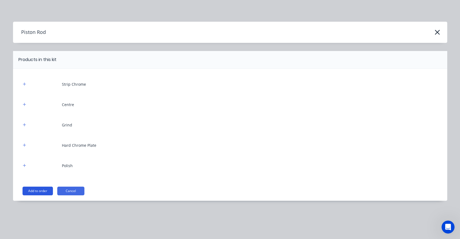
click at [39, 190] on button "Add to order" at bounding box center [38, 191] width 30 height 9
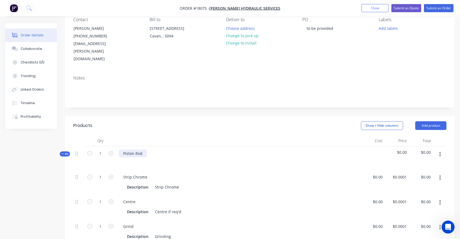
click at [129, 150] on div "Piston Rod" at bounding box center [133, 154] width 28 height 8
click at [128, 150] on div "Piston Rod" at bounding box center [133, 154] width 28 height 8
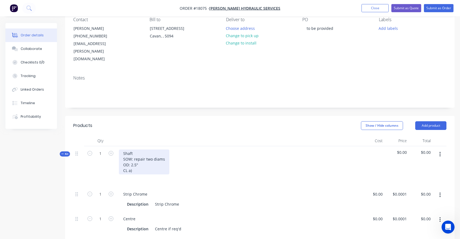
drag, startPoint x: 133, startPoint y: 155, endPoint x: 128, endPoint y: 155, distance: 4.9
click at [128, 155] on div "Shaft SOW: repair two diams OD: 2.5" CL a)" at bounding box center [144, 162] width 51 height 25
click at [123, 151] on div "Shaft SOW: repair two diams OD: 2.5" CL a)" at bounding box center [144, 162] width 51 height 25
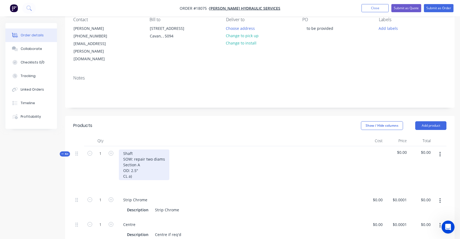
click at [131, 162] on div "Shaft SOW: repair two diams Section A OD: 2.5" CL a)" at bounding box center [144, 165] width 51 height 31
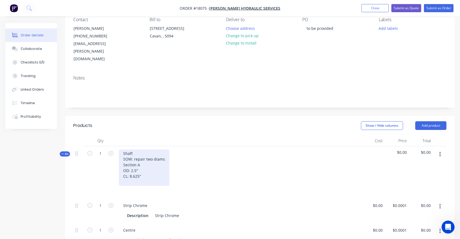
click at [164, 150] on div "Shaft SOW: repair two diams Section A OD: 2.5" CL: 8.625"" at bounding box center [144, 168] width 51 height 36
click at [145, 168] on div "Shaft SOW: repair two diams Overall length: 37.25" Section A OD: 2.5" CL: 8.625"" at bounding box center [151, 168] width 65 height 36
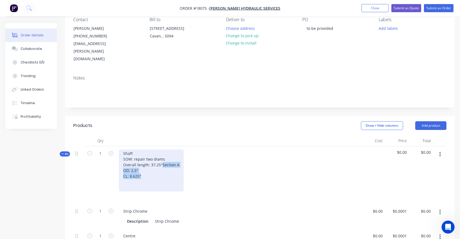
drag, startPoint x: 122, startPoint y: 156, endPoint x: 145, endPoint y: 168, distance: 25.8
click at [145, 168] on div "Shaft SOW: repair two diams Overall length: 37.25" Section A OD: 2.5" CL: 8.625"" at bounding box center [151, 171] width 65 height 42
copy div "Section A OD: 2.5" CL: 8.625""
click at [142, 173] on div "Shaft SOW: repair two diams Overall length: 37.25" Section A OD: 2.5" CL: 8.625"" at bounding box center [151, 171] width 65 height 42
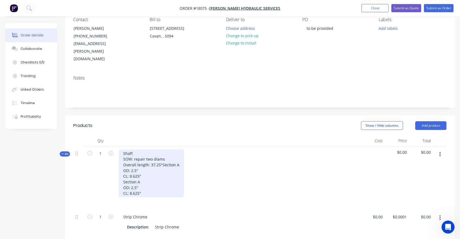
click at [142, 172] on div "Shaft SOW: repair two diams Overall length: 37.25" Section A OD: 2.5" CL: 8.625…" at bounding box center [151, 174] width 65 height 48
click at [136, 179] on div "Shaft SOW: repair two diams Overall length: 37.25" Section A OD: 2.5" CL: 8.625…" at bounding box center [151, 174] width 65 height 48
click at [134, 178] on div "Shaft SOW: repair two diams Overall length: 37.25" Section A OD: 2.5" CL: 8.625…" at bounding box center [151, 174] width 65 height 48
drag, startPoint x: 136, startPoint y: 184, endPoint x: 130, endPoint y: 183, distance: 5.7
click at [130, 183] on div "Shaft SOW: repair two diams Overall length: 37.25" Section A OD: 2.5" CL: 8.625…" at bounding box center [151, 174] width 65 height 48
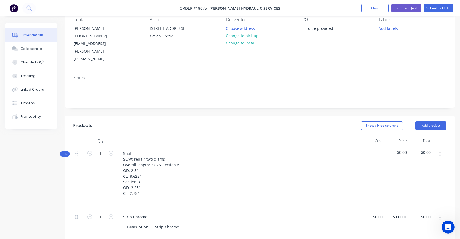
click at [199, 188] on div "Shaft SOW: repair two diams Overall length: 37.25" Section A OD: 2.5" CL: 8.625…" at bounding box center [239, 178] width 244 height 64
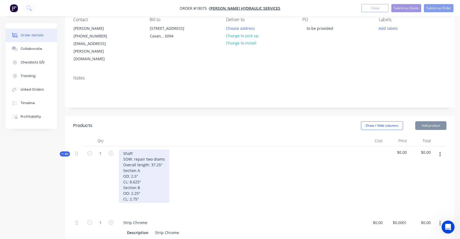
click at [142, 185] on div "Shaft SOW: repair two diams Overall length: 37.25" Section A OD: 2.5" CL: 8.625…" at bounding box center [144, 177] width 51 height 54
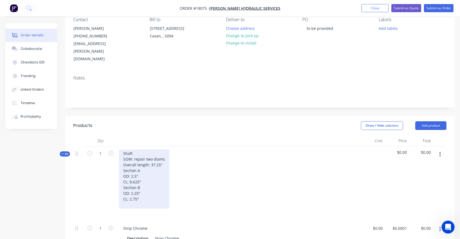
click at [135, 150] on div "Shaft SOW: repair two diams Overall length: 37.25" Section A OD: 2.5" CL: 8.625…" at bounding box center [144, 179] width 51 height 59
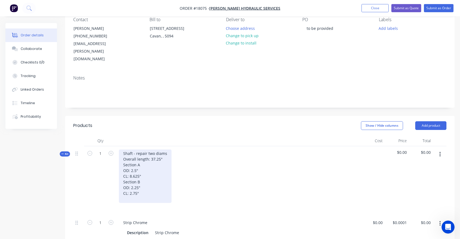
click at [147, 184] on div "Shaft - repair two diams Overall length: 37.25" Section A OD: 2.5" CL: 8.625" S…" at bounding box center [145, 177] width 53 height 54
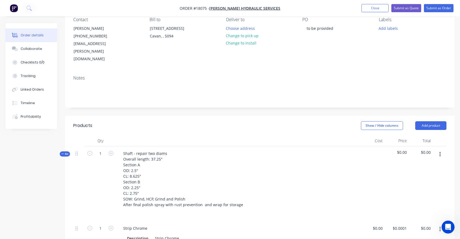
click at [295, 209] on div at bounding box center [239, 213] width 240 height 8
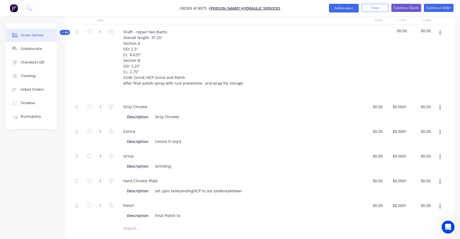
scroll to position [200, 0]
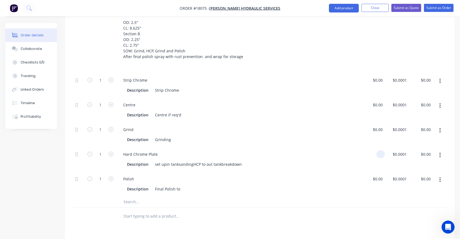
click at [381, 150] on input at bounding box center [382, 154] width 6 height 8
type input "$750.00"
click at [349, 161] on div "Description set upin tanksandingHCP to out tankbreakdown" at bounding box center [238, 165] width 226 height 8
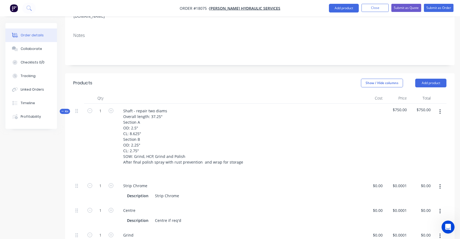
scroll to position [90, 0]
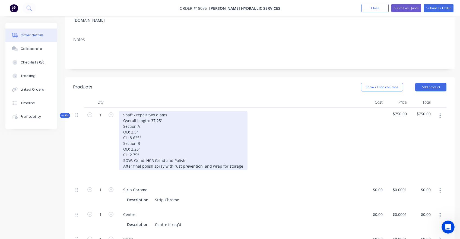
click at [130, 123] on div "Shaft - repair two diams Overall length: 37.25" Section A OD: 2.5" CL: 8.625" S…" at bounding box center [183, 140] width 129 height 59
drag, startPoint x: 156, startPoint y: 121, endPoint x: 147, endPoint y: 121, distance: 9.5
click at [147, 121] on div "Shaft - repair two diams Overall length: 37.25" Section A OD: 2.5" CL: 220mm / …" at bounding box center [183, 140] width 129 height 59
click at [130, 140] on div "Shaft - repair two diams Overall length: 37.25" Section A OD: 2.5" CL: 220mm / …" at bounding box center [183, 140] width 129 height 59
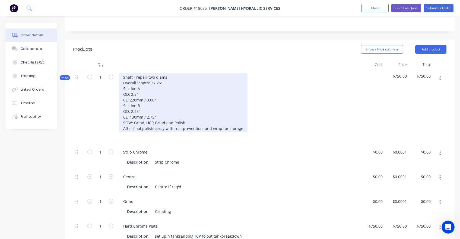
scroll to position [129, 0]
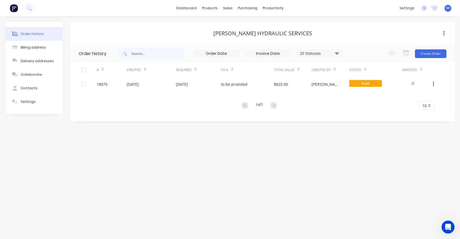
scroll to position [129, 0]
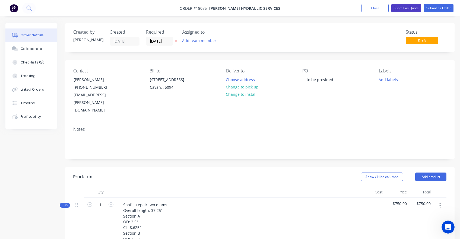
click at [410, 7] on button "Submit as Quote" at bounding box center [407, 8] width 30 height 8
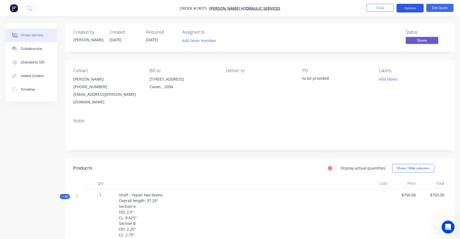
click at [412, 10] on button "Options" at bounding box center [410, 8] width 27 height 9
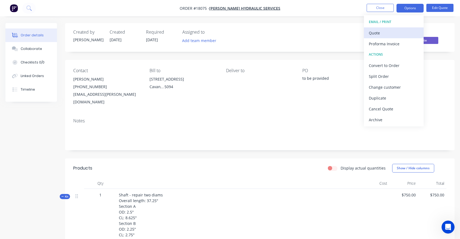
click at [380, 36] on div "Quote" at bounding box center [394, 33] width 50 height 8
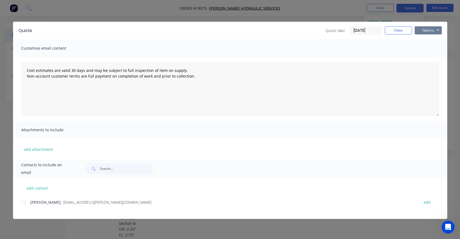
click at [435, 28] on button "Options" at bounding box center [428, 30] width 27 height 8
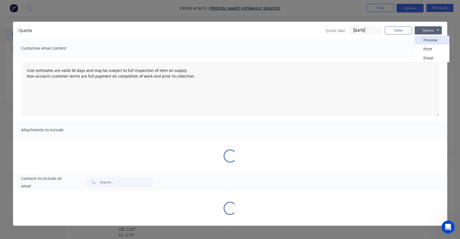
click at [424, 41] on button "Preview" at bounding box center [432, 40] width 35 height 9
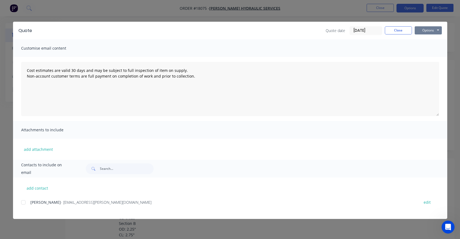
click at [423, 29] on button "Options" at bounding box center [428, 30] width 27 height 8
click at [23, 205] on div at bounding box center [23, 202] width 11 height 11
click at [425, 30] on button "Options" at bounding box center [428, 30] width 27 height 8
click at [427, 57] on button "Email" at bounding box center [432, 58] width 35 height 9
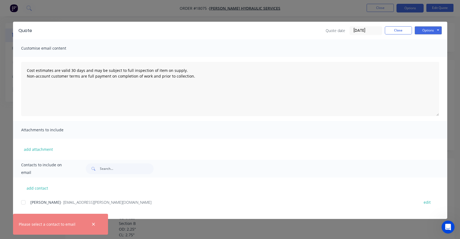
click at [21, 204] on div at bounding box center [23, 202] width 11 height 11
click at [94, 225] on icon "button" at bounding box center [94, 224] width 4 height 5
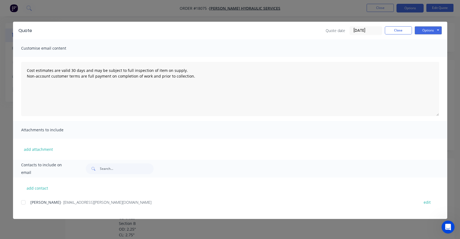
click at [25, 202] on div at bounding box center [23, 202] width 11 height 11
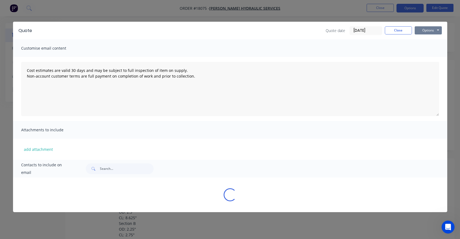
click at [428, 30] on button "Options" at bounding box center [428, 30] width 27 height 8
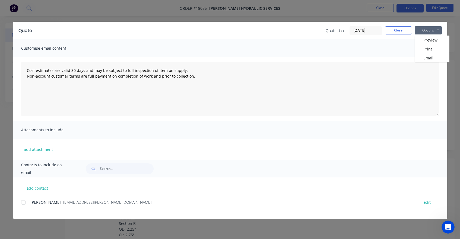
click at [24, 204] on div at bounding box center [23, 202] width 11 height 11
click at [407, 33] on button "Close" at bounding box center [398, 30] width 27 height 8
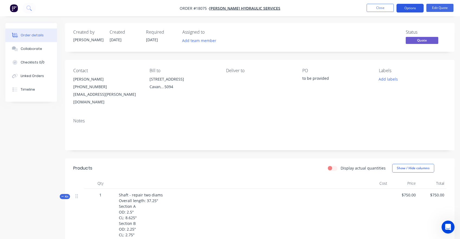
click at [413, 9] on button "Options" at bounding box center [410, 8] width 27 height 9
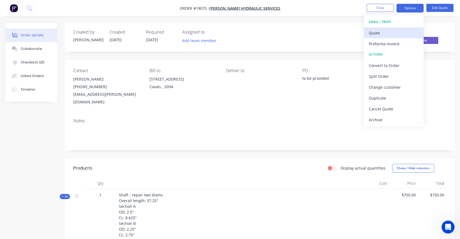
click at [384, 38] on button "Quote" at bounding box center [394, 32] width 60 height 11
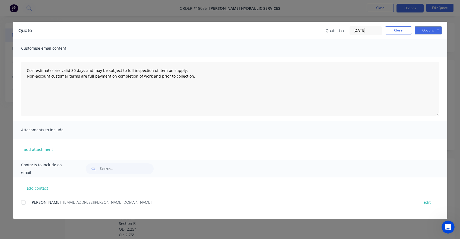
click at [23, 202] on div at bounding box center [23, 202] width 11 height 11
click at [429, 30] on button "Options" at bounding box center [428, 30] width 27 height 8
click at [428, 59] on button "Email" at bounding box center [432, 58] width 35 height 9
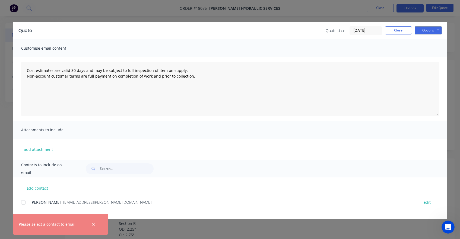
click at [24, 206] on div at bounding box center [23, 202] width 11 height 11
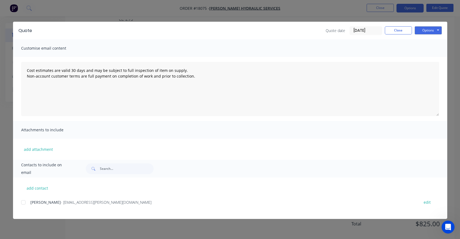
scroll to position [216, 0]
click at [424, 34] on button "Options" at bounding box center [428, 30] width 27 height 8
click at [425, 41] on button "Preview" at bounding box center [432, 40] width 35 height 9
click at [395, 32] on button "Close" at bounding box center [398, 30] width 27 height 8
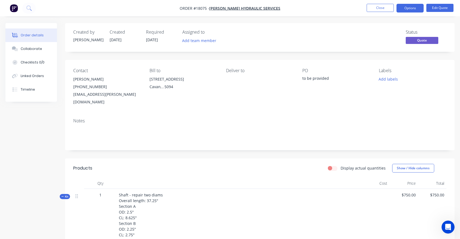
scroll to position [0, 0]
click at [381, 10] on button "Close" at bounding box center [380, 8] width 27 height 8
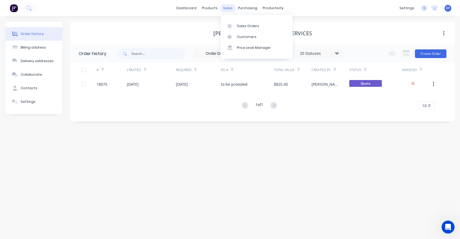
click at [234, 7] on div "sales" at bounding box center [228, 8] width 15 height 8
click at [242, 25] on div "Sales Orders" at bounding box center [248, 26] width 22 height 5
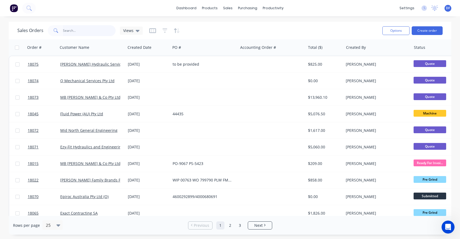
click at [81, 34] on input "text" at bounding box center [89, 30] width 53 height 11
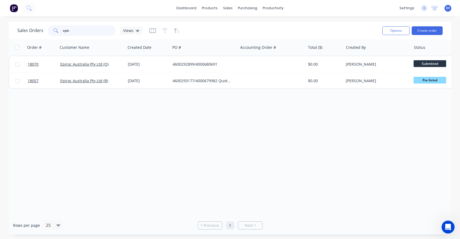
type input "epic"
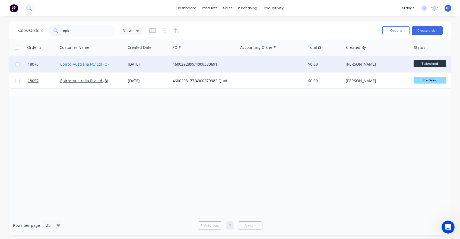
drag, startPoint x: 81, startPoint y: 34, endPoint x: 85, endPoint y: 63, distance: 29.1
click at [85, 63] on link "Epiroc Australia Pty Ltd (O)" at bounding box center [84, 64] width 48 height 5
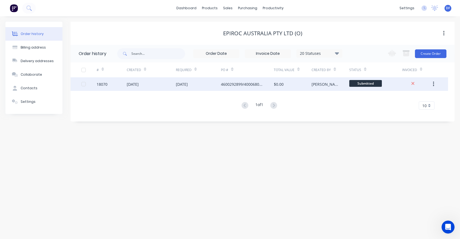
click at [137, 86] on div "[DATE]" at bounding box center [133, 84] width 12 height 6
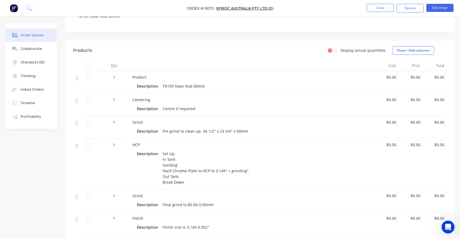
scroll to position [118, 0]
click at [409, 10] on button "Options" at bounding box center [410, 8] width 27 height 9
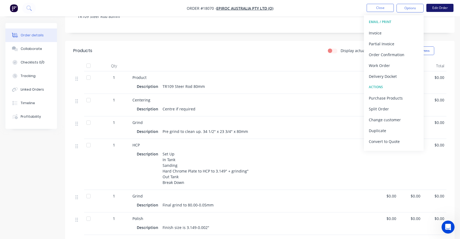
click at [449, 6] on button "Edit Order" at bounding box center [440, 8] width 27 height 8
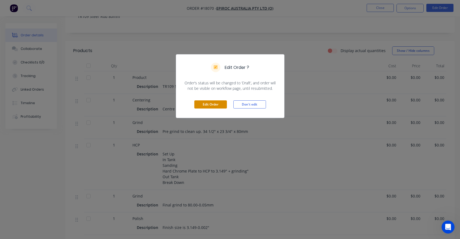
click at [211, 104] on button "Edit Order" at bounding box center [210, 104] width 33 height 8
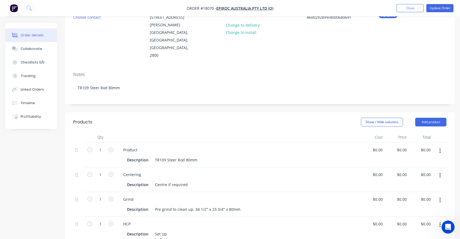
scroll to position [66, 0]
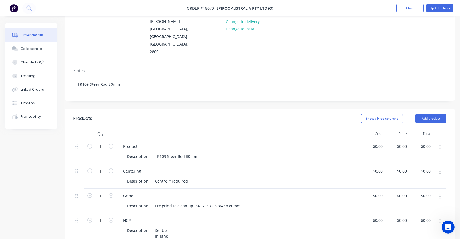
click at [441, 143] on button "button" at bounding box center [440, 148] width 13 height 10
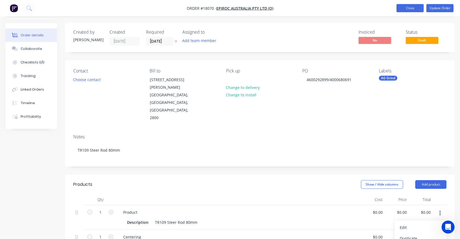
scroll to position [0, 0]
click at [442, 9] on button "Update Order" at bounding box center [440, 8] width 27 height 8
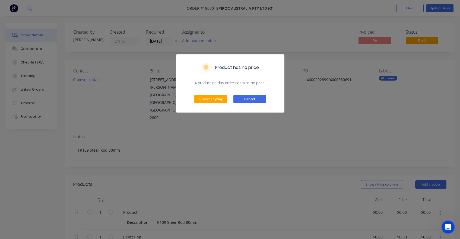
click at [261, 100] on button "Cancel" at bounding box center [250, 99] width 33 height 8
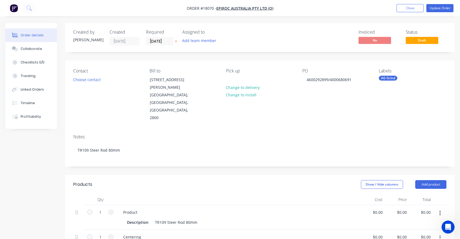
click at [428, 175] on header "Products Show / Hide columns Add product" at bounding box center [260, 185] width 390 height 20
click at [426, 180] on button "Add product" at bounding box center [431, 184] width 31 height 9
click at [405, 194] on div "Product catalogue" at bounding box center [421, 198] width 42 height 8
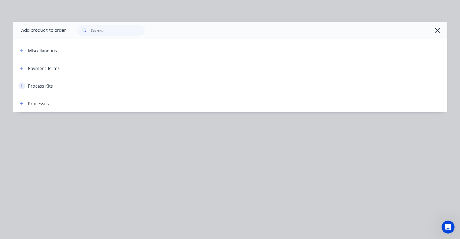
click at [23, 88] on button "button" at bounding box center [21, 86] width 7 height 7
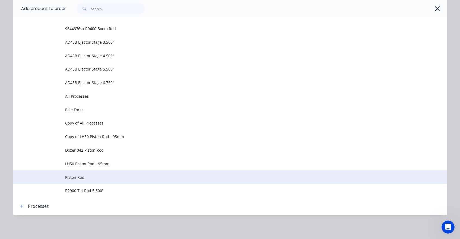
scroll to position [343, 0]
click at [68, 177] on span "Piston Rod" at bounding box center [218, 178] width 306 height 6
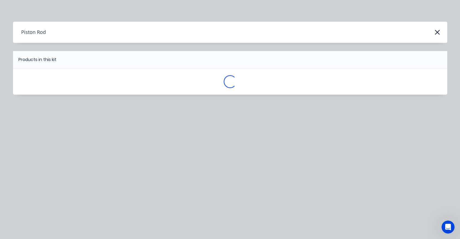
scroll to position [0, 0]
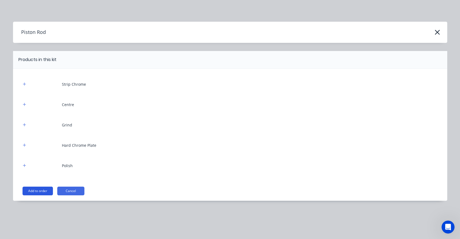
click at [43, 191] on button "Add to order" at bounding box center [38, 191] width 30 height 9
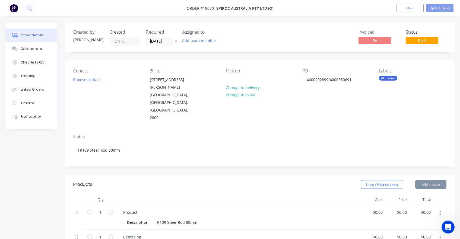
type input "$0.0001"
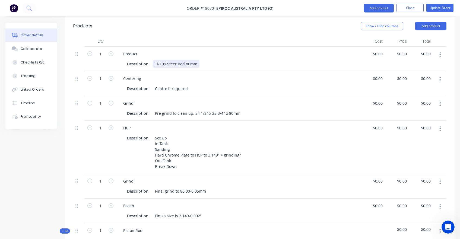
scroll to position [161, 0]
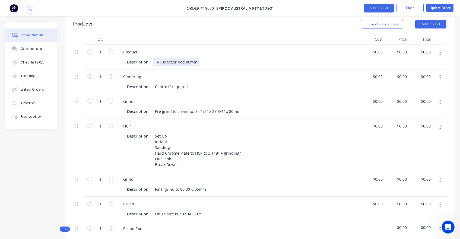
click at [166, 58] on div "TR109 Steer Rod 80mm" at bounding box center [176, 62] width 47 height 8
copy div "TR109 Steer Rod 80mm"
click at [138, 233] on div at bounding box center [239, 237] width 240 height 8
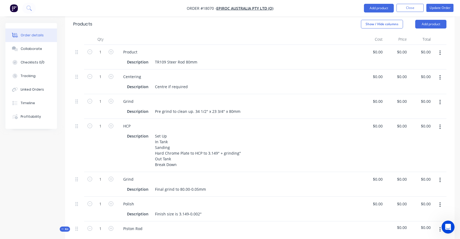
click at [137, 233] on div at bounding box center [239, 237] width 240 height 8
click at [145, 225] on div "Piston Rod" at bounding box center [133, 229] width 28 height 8
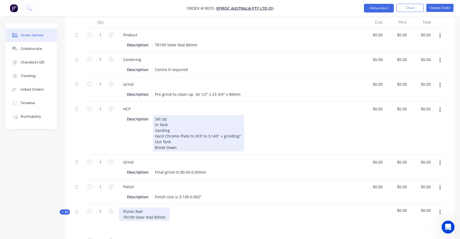
scroll to position [175, 0]
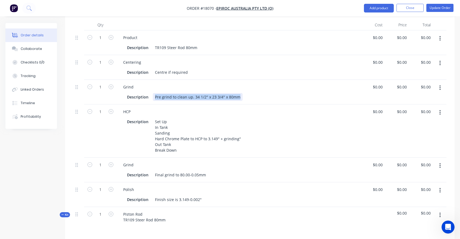
click at [243, 93] on div "Description Pre grind to clean up. 34 1/2" x 23 3/4" x 80mm" at bounding box center [238, 97] width 226 height 8
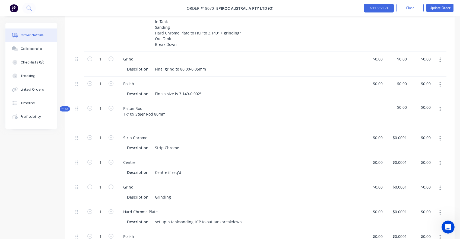
scroll to position [281, 0]
click at [162, 193] on div "Grinding" at bounding box center [163, 197] width 20 height 8
click at [175, 193] on div "Description Grinding" at bounding box center [238, 197] width 226 height 8
drag, startPoint x: 171, startPoint y: 174, endPoint x: 144, endPoint y: 174, distance: 26.6
click at [144, 193] on div "Description GrindingPre grind to clean up. 34 1/2" x 23 3/4" x 80mm" at bounding box center [238, 197] width 226 height 8
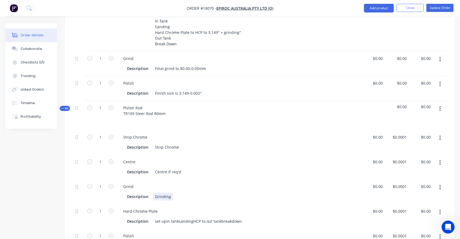
click at [160, 193] on div "Grinding" at bounding box center [163, 197] width 20 height 8
click at [159, 193] on div "Grinding" at bounding box center [163, 197] width 20 height 8
click at [282, 183] on div "Grind" at bounding box center [239, 187] width 240 height 8
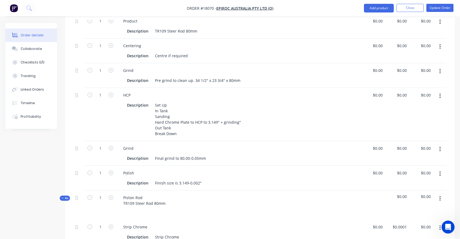
scroll to position [191, 0]
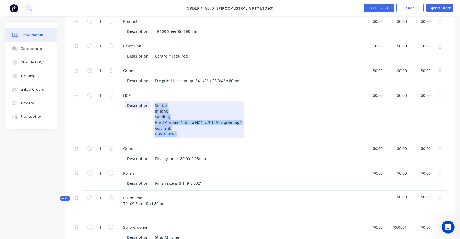
drag, startPoint x: 185, startPoint y: 111, endPoint x: 150, endPoint y: 84, distance: 44.2
click at [150, 102] on div "Description Set Up In Tank Sanding Hard Chrome Plate to HCP to 3.149" + grindin…" at bounding box center [238, 120] width 226 height 36
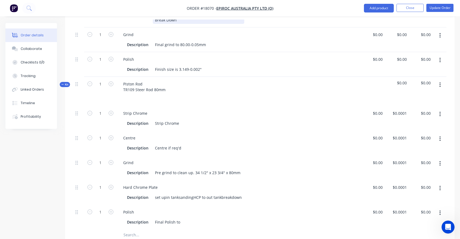
scroll to position [314, 0]
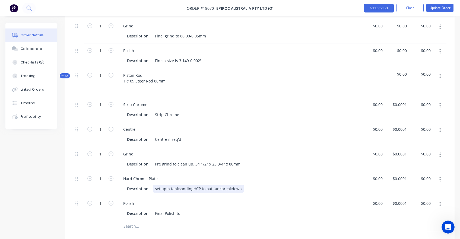
click at [160, 185] on div "set upin tanksandingHCP to out tankbreakdown" at bounding box center [198, 189] width 91 height 8
drag, startPoint x: 155, startPoint y: 166, endPoint x: 255, endPoint y: 168, distance: 100.0
click at [255, 185] on div "Description set upin tanksandingHCP to out tankbreakdown" at bounding box center [238, 189] width 226 height 8
paste div
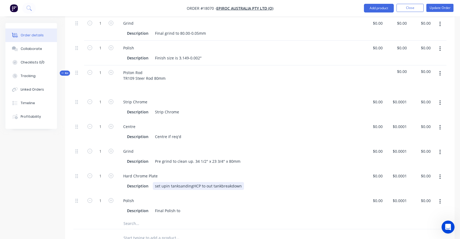
scroll to position [373, 0]
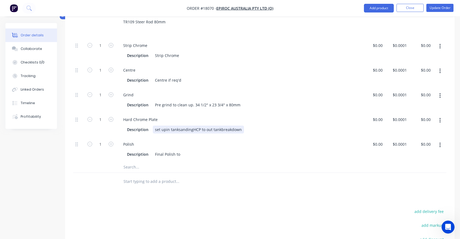
click at [156, 126] on div "set upin tanksandingHCP to out tankbreakdown" at bounding box center [198, 130] width 91 height 8
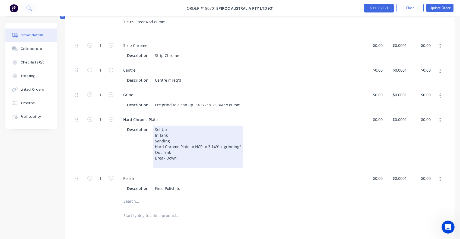
click at [262, 142] on div "1 Strip Chrome Description Strip Chrome $0.00 $0.00 $0.0001 $0.0001 $0.00 $0.00…" at bounding box center [259, 117] width 373 height 158
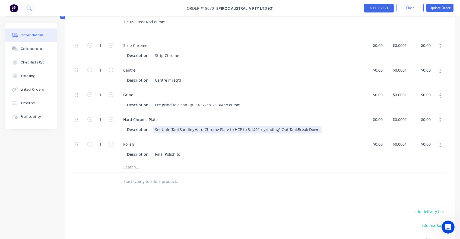
click at [156, 126] on div "Set UpIn TankSandingHard Chrome Plate to HCP to 3.149" + grinding" Out TankBrea…" at bounding box center [237, 130] width 169 height 8
click at [155, 126] on div "Set UpIn TankSandingHard Chrome Plate to HCP to 3.149" + grinding" Out TankBrea…" at bounding box center [237, 130] width 169 height 8
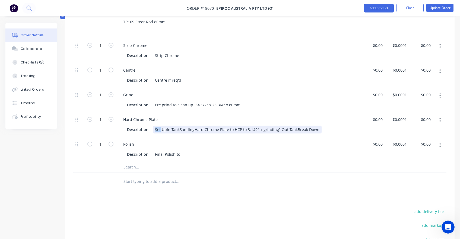
click at [155, 126] on div "Set UpIn TankSandingHard Chrome Plate to HCP to 3.149" + grinding" Out TankBrea…" at bounding box center [237, 130] width 169 height 8
click at [218, 140] on div "Polish" at bounding box center [239, 144] width 240 height 8
click at [167, 126] on div "Set UpIn TankSandingHard Chrome Plate to HCP to 3.149" + grinding" Out TankBrea…" at bounding box center [237, 130] width 169 height 8
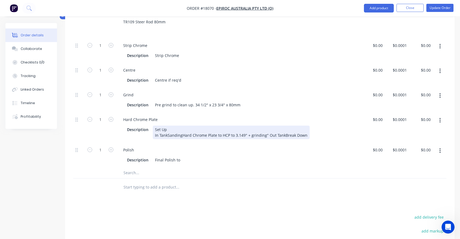
click at [167, 126] on div "Set Up In TankSandingHard Chrome Plate to HCP to 3.149" + grinding" Out TankBre…" at bounding box center [231, 133] width 157 height 14
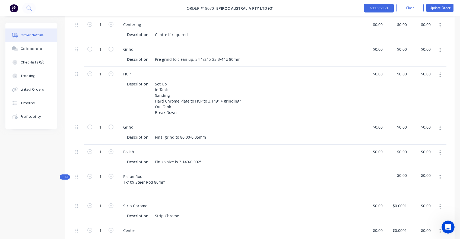
scroll to position [206, 0]
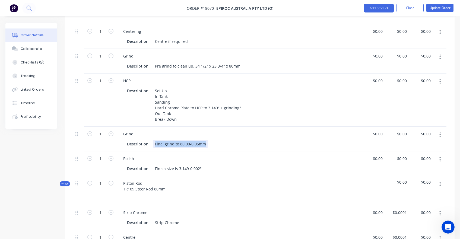
drag, startPoint x: 155, startPoint y: 122, endPoint x: 210, endPoint y: 121, distance: 55.7
click at [210, 140] on div "Description Final grind to 80.00-0.05mm" at bounding box center [238, 144] width 226 height 8
copy div "Final grind to 80.00-0.05mm"
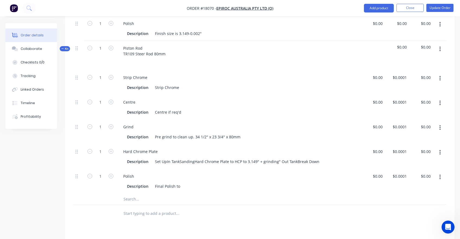
scroll to position [354, 0]
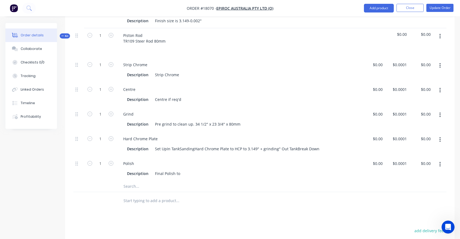
click at [440, 112] on icon "button" at bounding box center [440, 115] width 1 height 6
click at [422, 125] on div "Duplicate" at bounding box center [421, 129] width 42 height 8
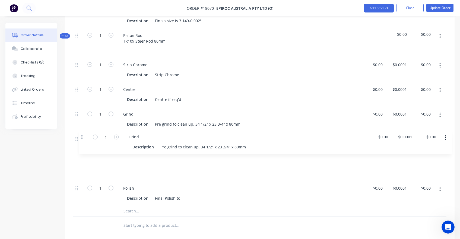
drag, startPoint x: 77, startPoint y: 170, endPoint x: 82, endPoint y: 135, distance: 36.0
click at [82, 135] on div "1 Strip Chrome Description Strip Chrome $0.00 $0.00 $0.0001 $0.0001 $0.00 $0.00…" at bounding box center [259, 132] width 373 height 148
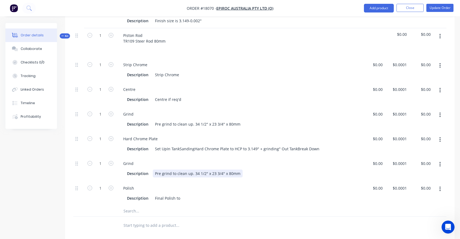
click at [158, 170] on div "Pre grind to clean up. 34 1/2" x 23 3/4" x 80mm" at bounding box center [198, 174] width 90 height 8
drag, startPoint x: 155, startPoint y: 156, endPoint x: 245, endPoint y: 160, distance: 90.2
click at [245, 170] on div "Description Pre grind to clean up. 34 1/2" x 23 3/4" x 80mm" at bounding box center [238, 174] width 226 height 8
paste div
click at [255, 184] on div "Polish" at bounding box center [239, 188] width 240 height 8
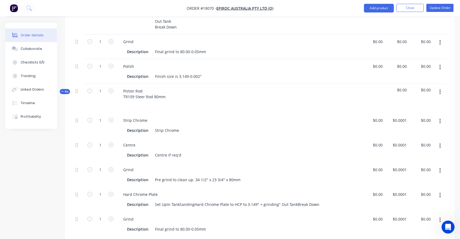
scroll to position [256, 0]
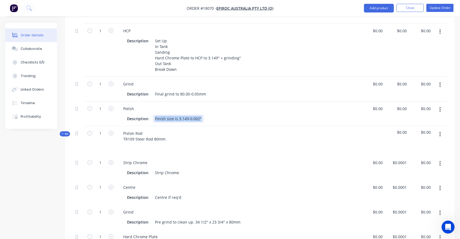
drag, startPoint x: 155, startPoint y: 96, endPoint x: 205, endPoint y: 94, distance: 49.7
click at [205, 115] on div "Description Finish size is 3.149-0.002"" at bounding box center [238, 119] width 226 height 8
copy div "Finish size is 3.149-0.002""
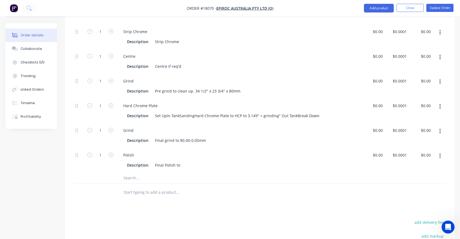
scroll to position [416, 0]
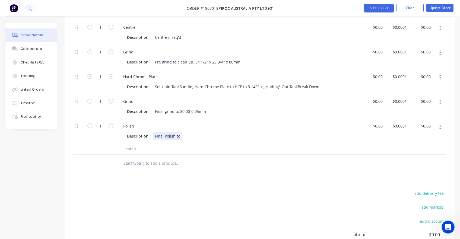
click at [158, 132] on div "Final Polish to" at bounding box center [168, 136] width 30 height 8
paste div
click at [231, 158] on input "text" at bounding box center [177, 163] width 109 height 11
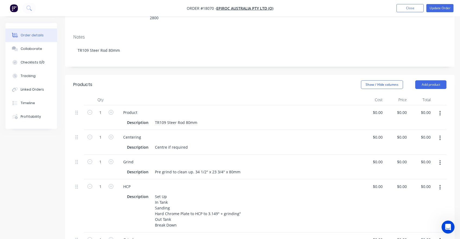
scroll to position [105, 0]
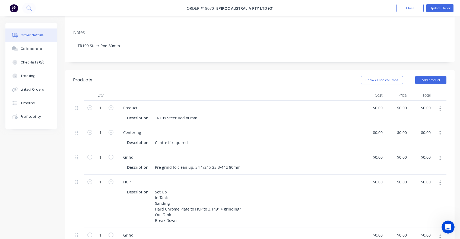
click at [441, 104] on button "button" at bounding box center [440, 109] width 13 height 10
click at [412, 152] on div "Delete" at bounding box center [421, 156] width 42 height 8
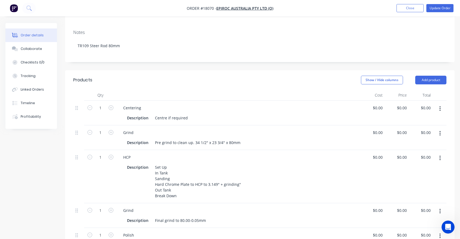
click at [441, 106] on icon "button" at bounding box center [440, 108] width 1 height 5
click at [402, 152] on div "Delete" at bounding box center [421, 156] width 42 height 8
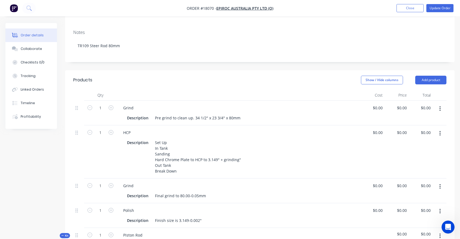
click at [441, 129] on button "button" at bounding box center [440, 134] width 13 height 10
click at [405, 177] on div "Delete" at bounding box center [421, 181] width 42 height 8
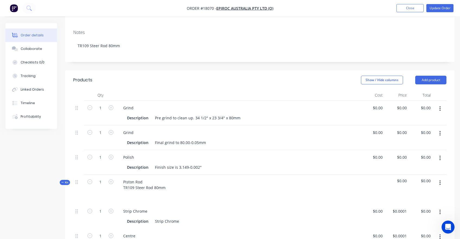
click at [440, 106] on icon "button" at bounding box center [440, 108] width 1 height 5
click at [415, 152] on div "Delete" at bounding box center [421, 156] width 42 height 8
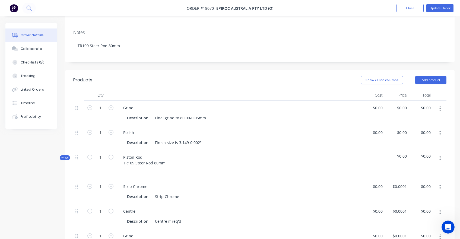
click at [441, 106] on icon "button" at bounding box center [440, 108] width 1 height 5
click at [410, 152] on div "Delete" at bounding box center [421, 156] width 42 height 8
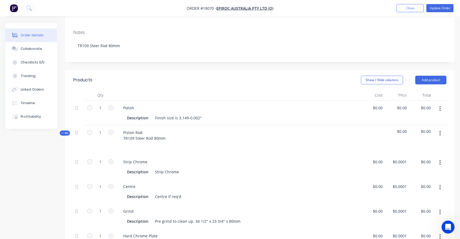
click at [441, 106] on icon "button" at bounding box center [440, 108] width 1 height 5
click at [417, 152] on div "Delete" at bounding box center [421, 156] width 42 height 8
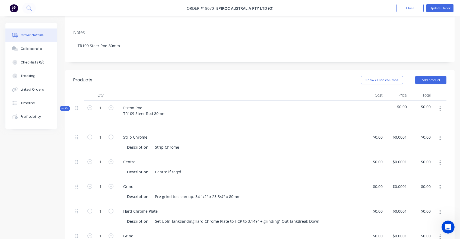
click at [164, 103] on div "Piston Rod TR109 Steer Rod 80mm" at bounding box center [239, 115] width 244 height 29
click at [137, 118] on div at bounding box center [239, 122] width 240 height 8
click at [131, 118] on div at bounding box center [127, 122] width 9 height 8
click at [193, 104] on div "Piston Rod TR109 Steer Rod 80mm" at bounding box center [239, 115] width 244 height 29
click at [376, 155] on div "$0.00" at bounding box center [373, 167] width 24 height 25
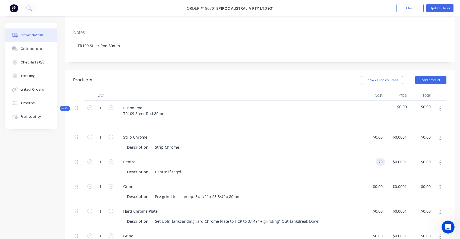
type input "$70.00"
type input "70"
type input "$70.00"
type input "7"
type input "$100.00"
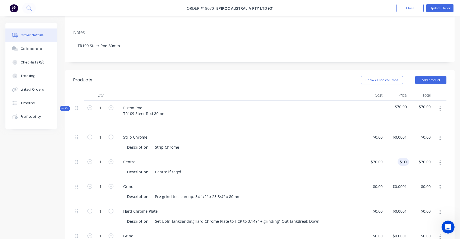
type input "$100.00"
click at [320, 155] on div "Centre Description Centre if req'd" at bounding box center [239, 167] width 244 height 25
click at [400, 158] on div "100 100" at bounding box center [403, 162] width 11 height 8
click at [406, 158] on input "100" at bounding box center [404, 162] width 9 height 8
click at [404, 158] on input "100" at bounding box center [404, 162] width 9 height 8
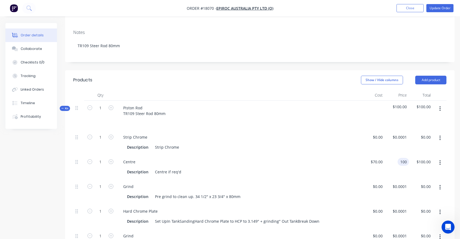
click at [404, 158] on input "100" at bounding box center [404, 162] width 9 height 8
type input "$105.00"
click at [324, 192] on div "Description Pre grind to clean up. 34 1/2" x 23 3/4" x 80mm" at bounding box center [239, 196] width 240 height 9
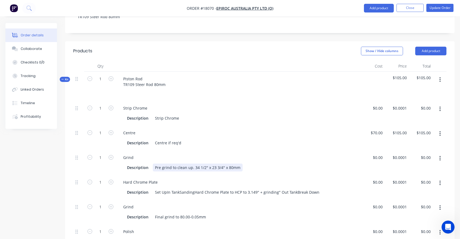
scroll to position [161, 0]
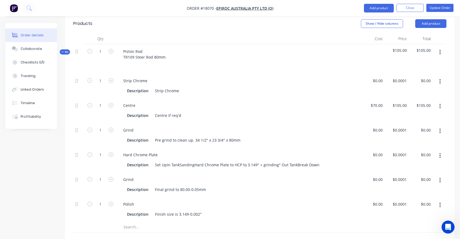
click at [370, 148] on div "$0.00 $0.00" at bounding box center [373, 160] width 24 height 25
click at [373, 148] on div at bounding box center [373, 160] width 24 height 25
type input "$610.00"
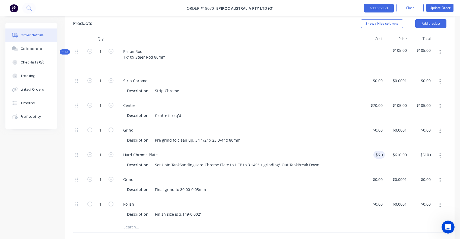
click at [299, 200] on div "Polish" at bounding box center [239, 204] width 240 height 8
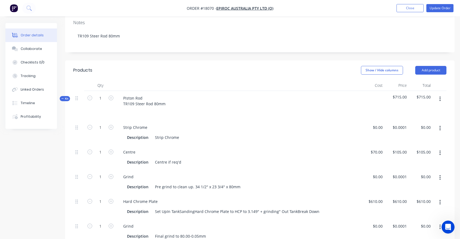
scroll to position [117, 0]
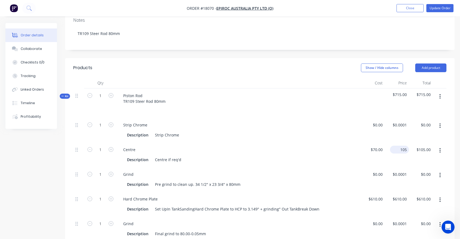
click at [397, 143] on div "105 $105.00" at bounding box center [397, 155] width 24 height 25
type input "$100.00"
click at [326, 144] on div "Centre Description Centre if req'd" at bounding box center [239, 155] width 244 height 25
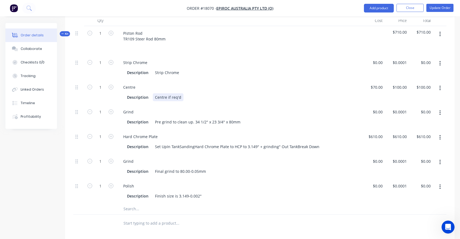
scroll to position [181, 0]
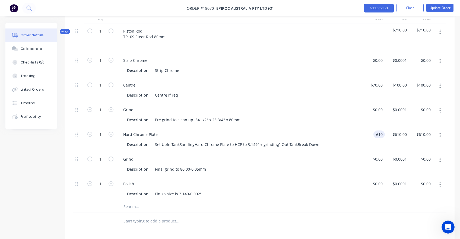
click at [375, 131] on div "610 610" at bounding box center [379, 135] width 11 height 8
type input "$602.00"
click at [330, 182] on div "Polish Description Finish size is 3.149-0.002"" at bounding box center [239, 189] width 244 height 25
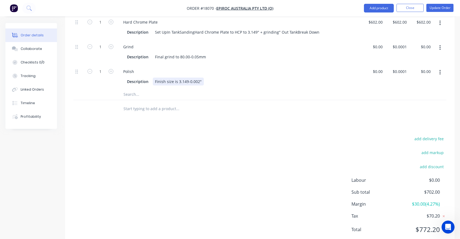
scroll to position [294, 0]
click at [437, 9] on button "Update Order" at bounding box center [440, 8] width 27 height 8
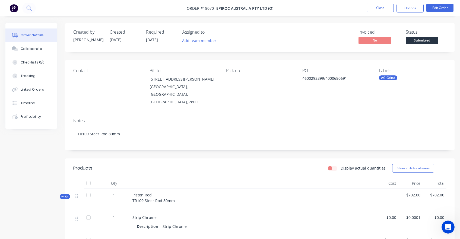
click at [82, 71] on div "Contact" at bounding box center [107, 70] width 68 height 5
click at [435, 7] on button "Edit Order" at bounding box center [440, 8] width 27 height 8
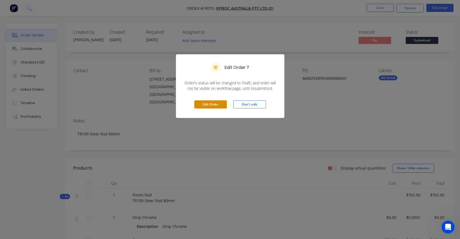
click at [209, 105] on button "Edit Order" at bounding box center [210, 104] width 33 height 8
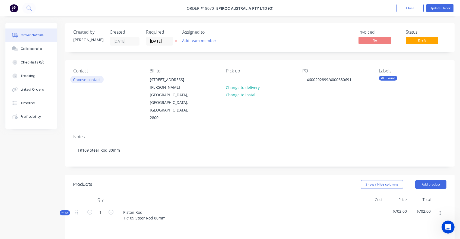
click at [81, 81] on button "Choose contact" at bounding box center [86, 79] width 33 height 7
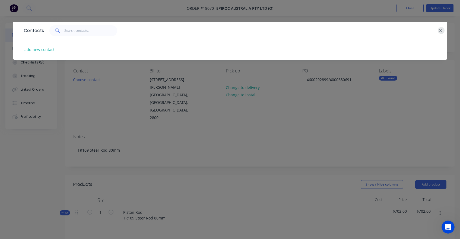
click at [442, 31] on icon "button" at bounding box center [441, 30] width 4 height 5
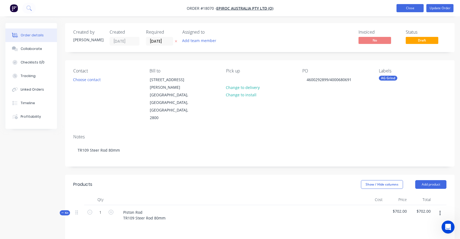
click at [410, 9] on button "Close" at bounding box center [410, 8] width 27 height 8
